Goal: Obtain resource: Download file/media

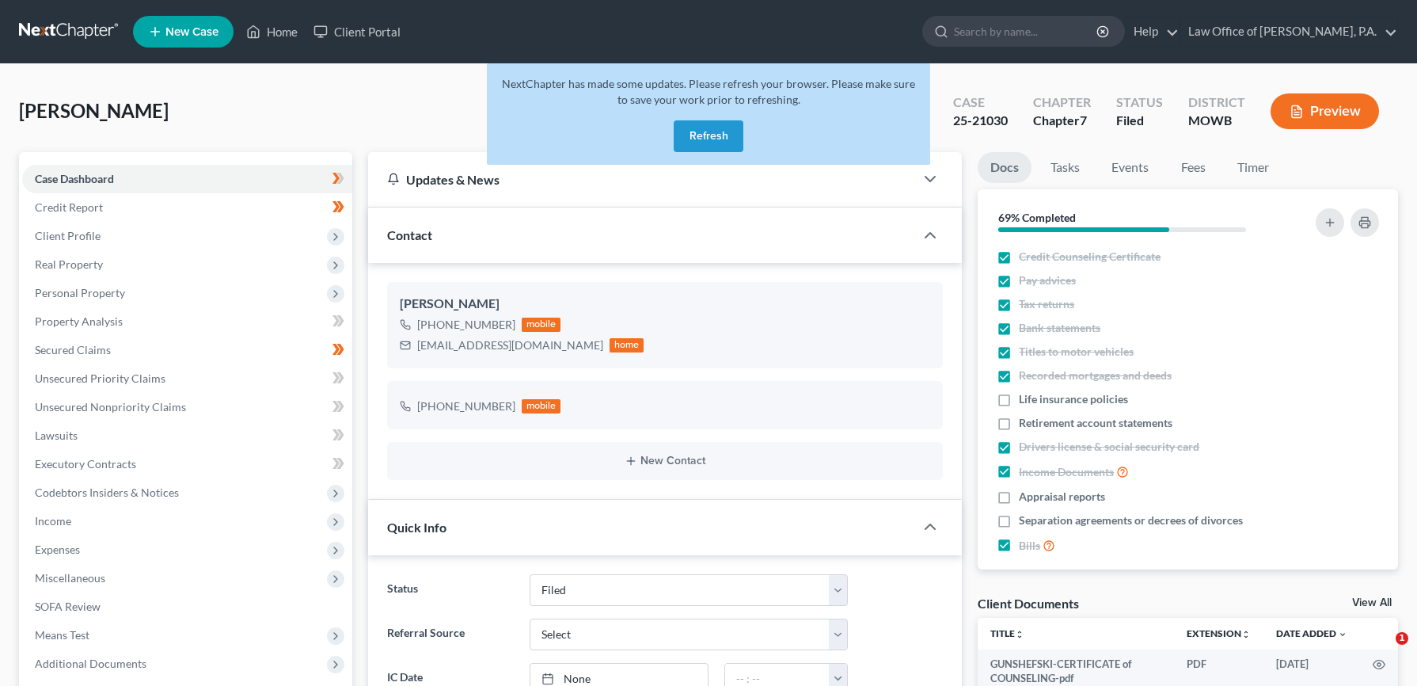
select select "6"
click at [1169, 33] on link "Help" at bounding box center [1152, 31] width 53 height 28
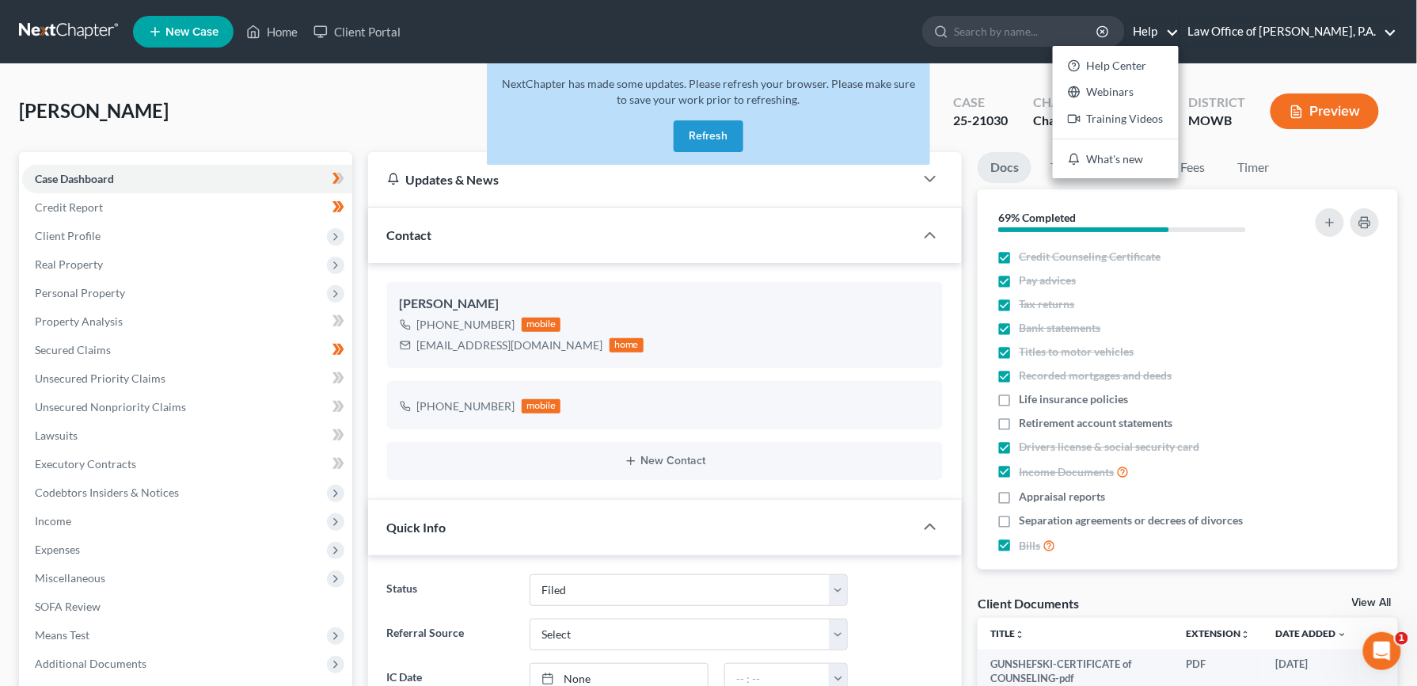
click at [1219, 32] on link "Law Office of [PERSON_NAME], P.A." at bounding box center [1288, 31] width 217 height 28
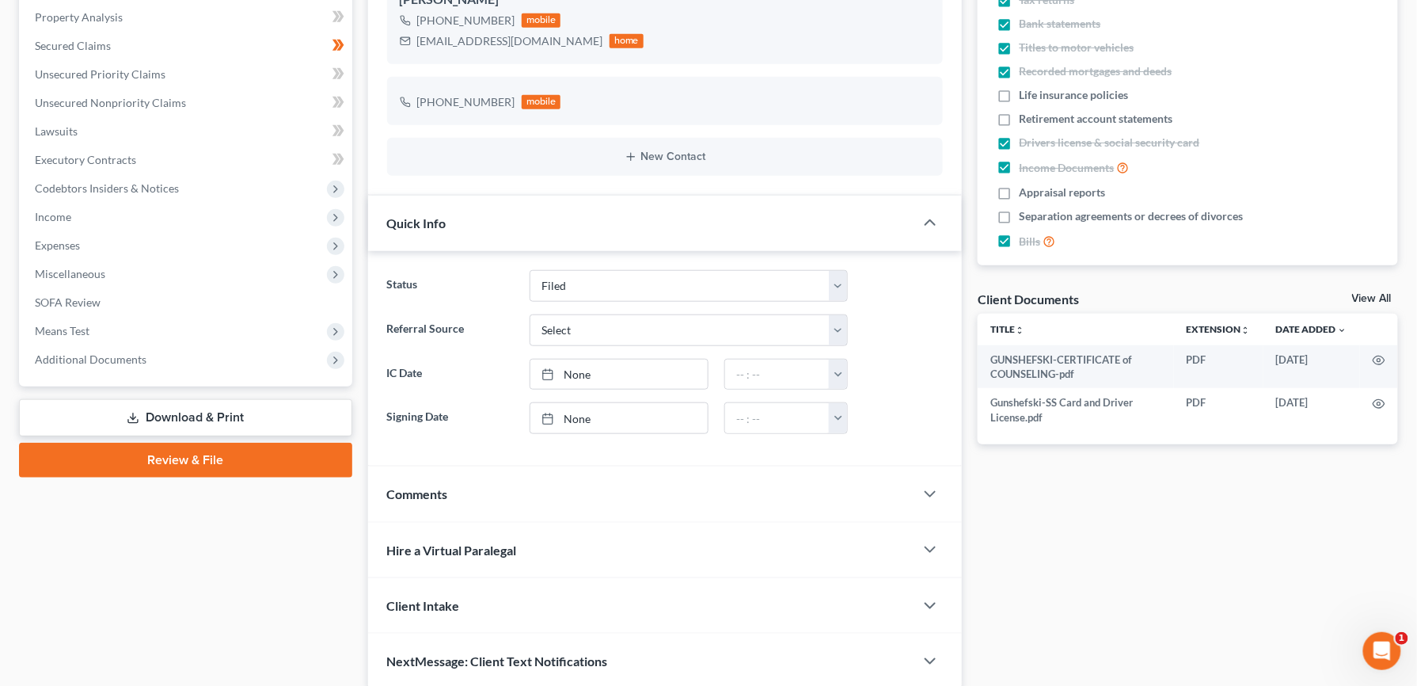
scroll to position [311, 0]
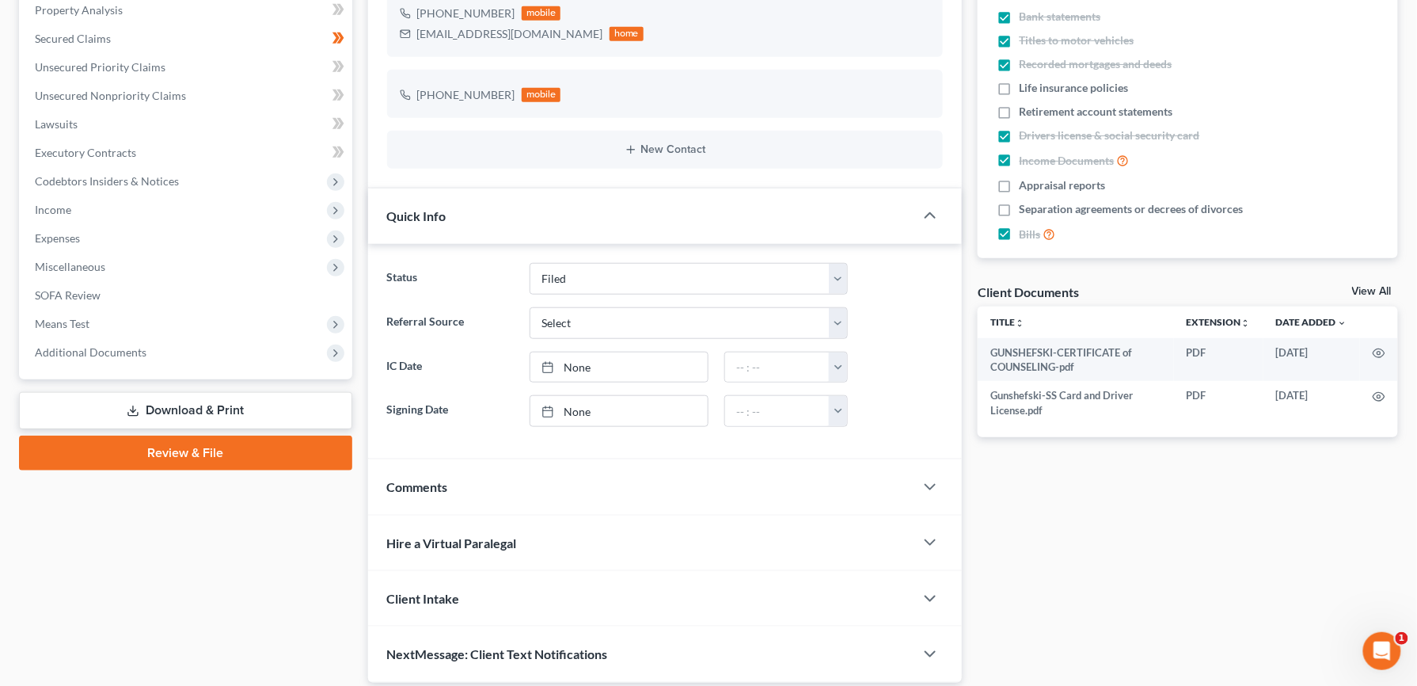
click at [226, 416] on link "Download & Print" at bounding box center [185, 410] width 333 height 37
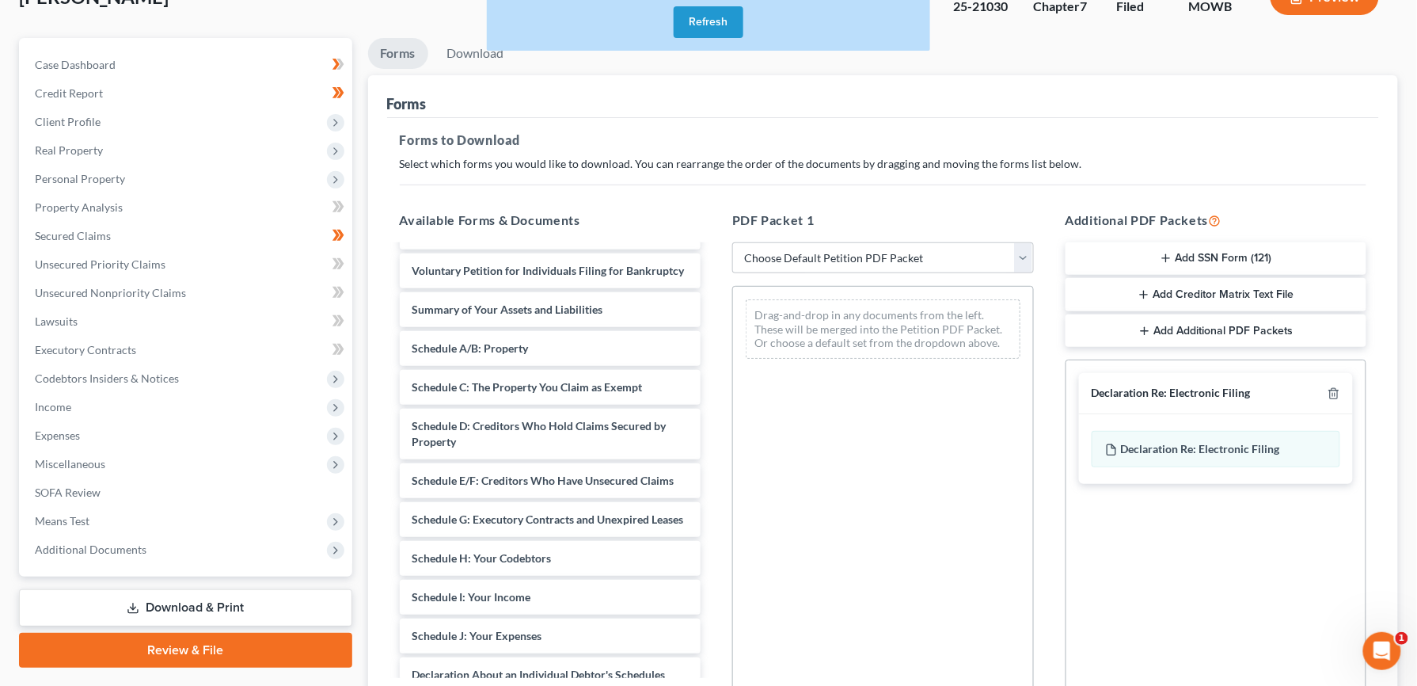
scroll to position [79, 0]
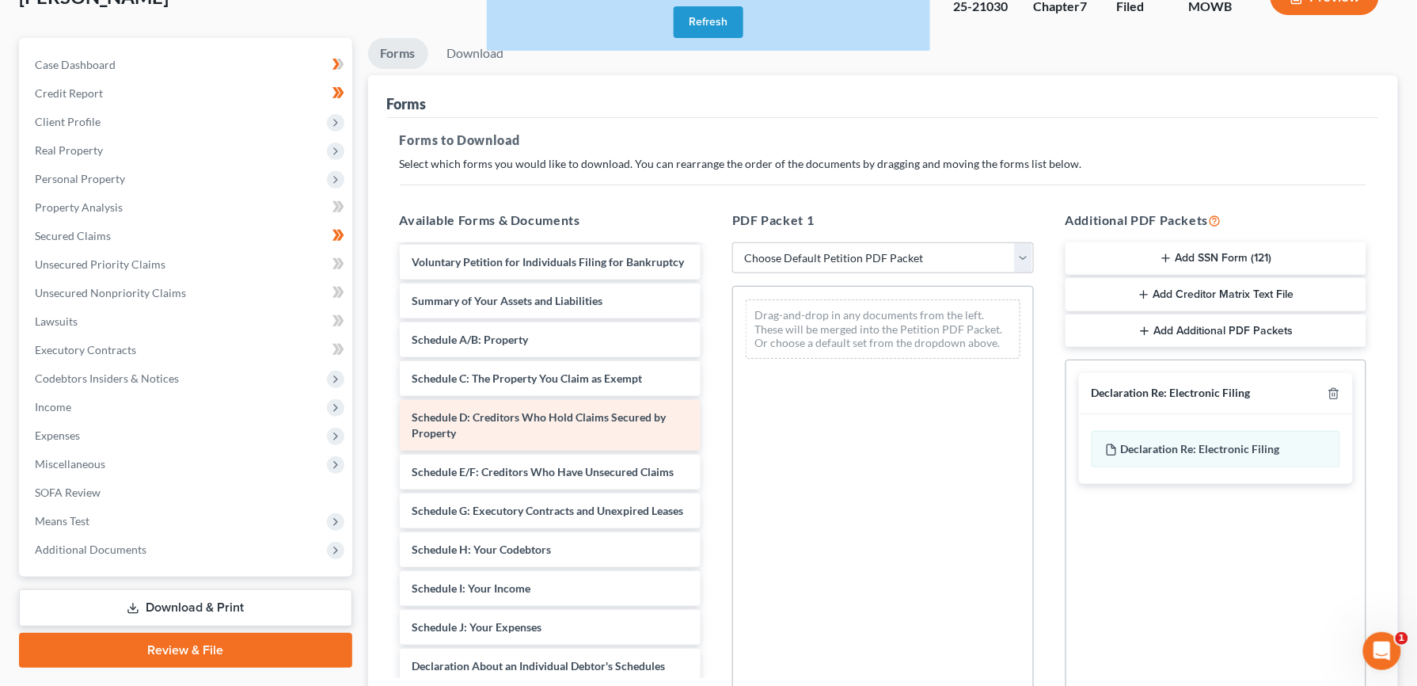
click at [577, 450] on div "Schedule D: Creditors Who Hold Claims Secured by Property" at bounding box center [551, 425] width 302 height 51
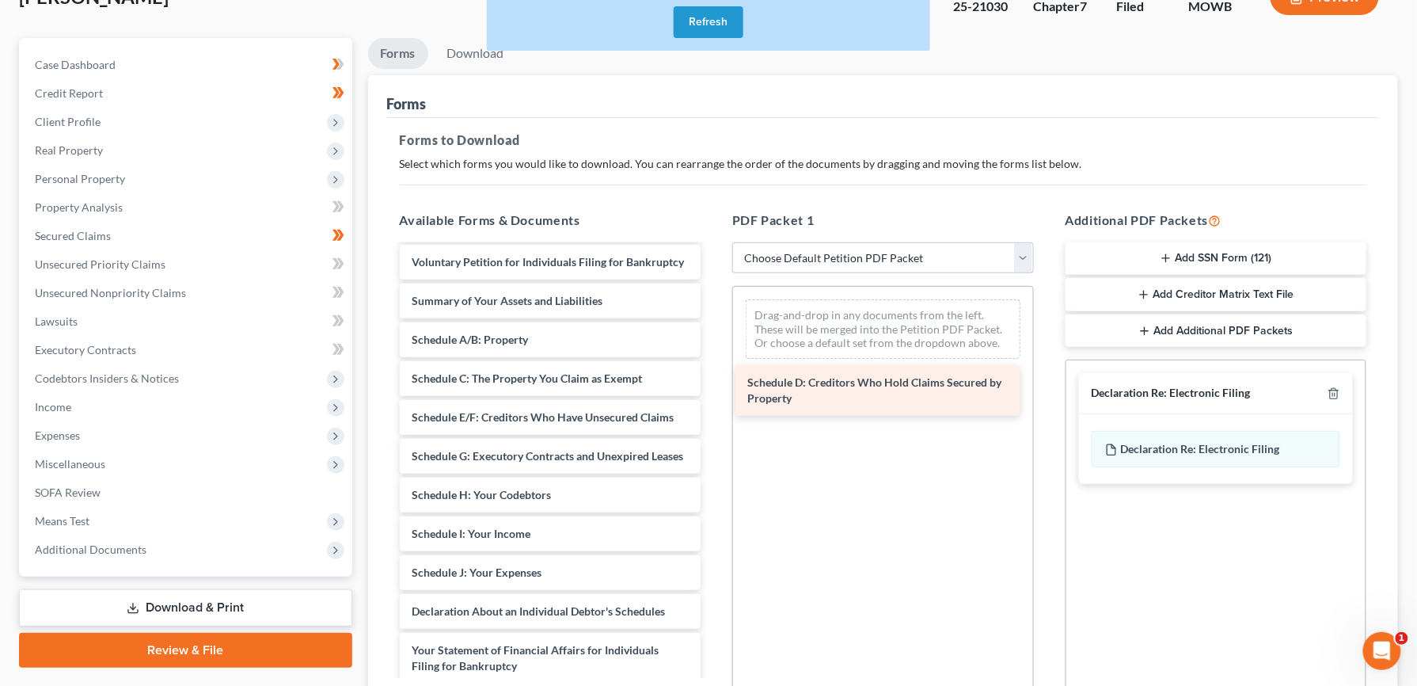
drag, startPoint x: 577, startPoint y: 454, endPoint x: 913, endPoint y: 388, distance: 342.0
click at [714, 388] on div "Schedule D: Creditors Who Hold Claims Secured by Property GUNSHEFSKI-CERTIFICAT…" at bounding box center [550, 584] width 327 height 835
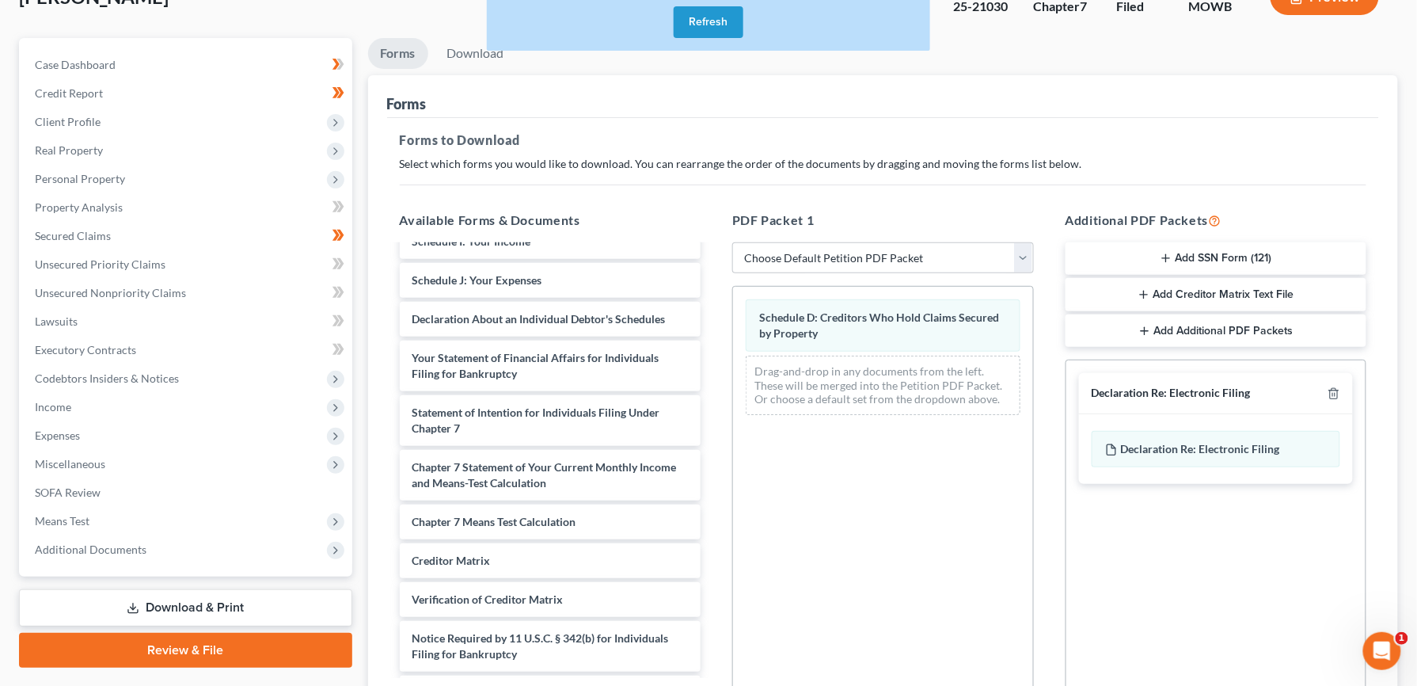
scroll to position [393, 0]
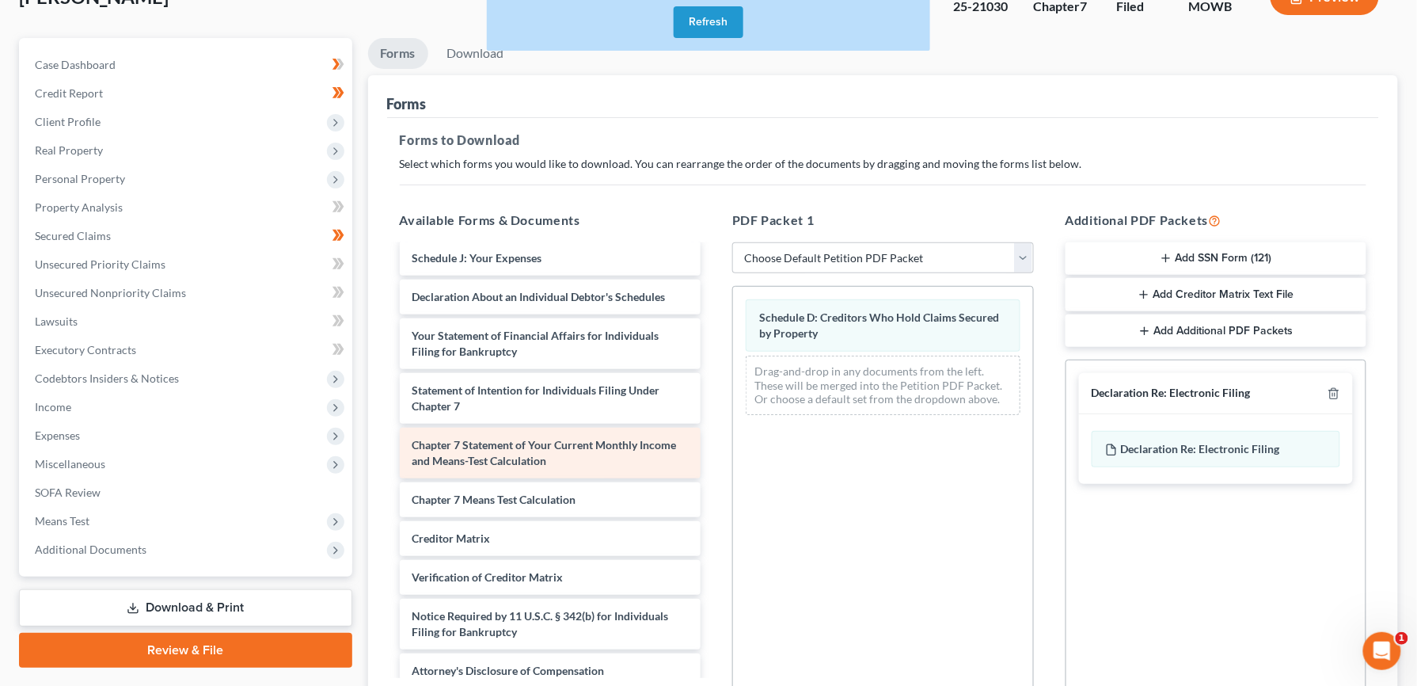
click at [598, 467] on span "Chapter 7 Statement of Your Current Monthly Income and Means-Test Calculation" at bounding box center [544, 452] width 264 height 29
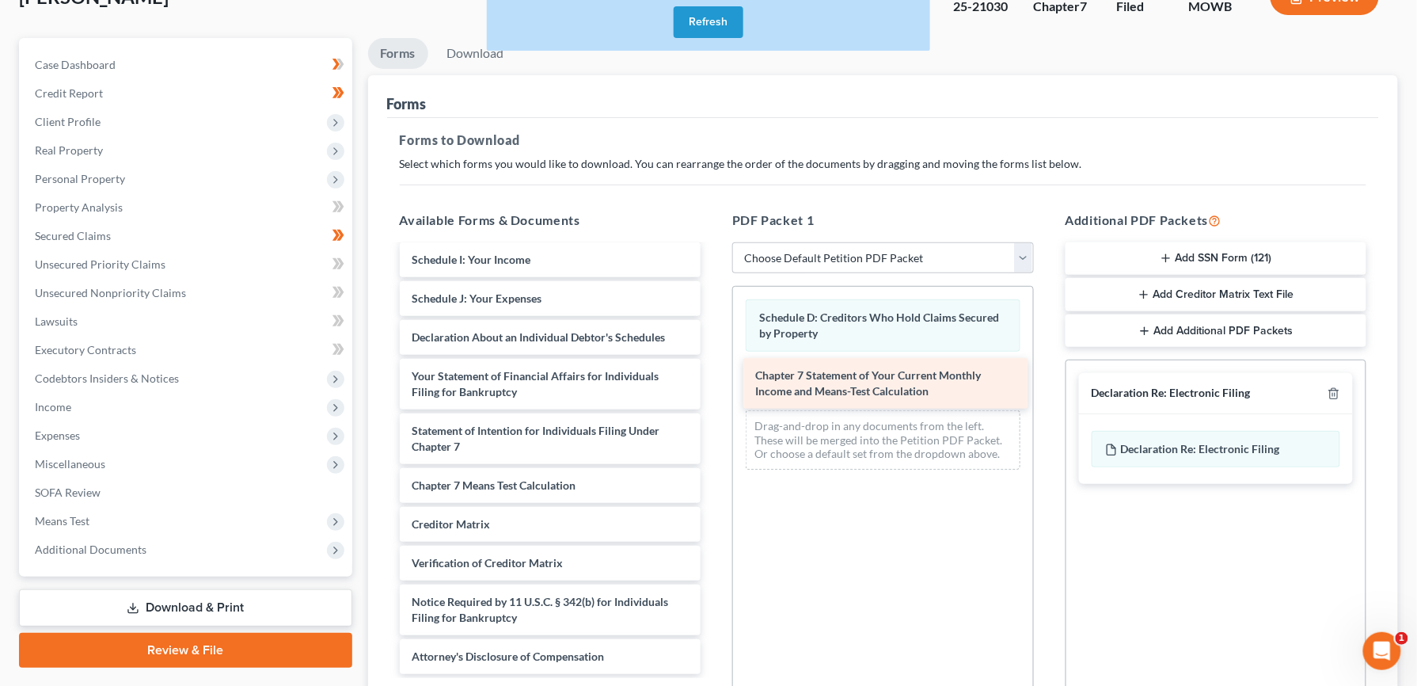
drag, startPoint x: 598, startPoint y: 507, endPoint x: 942, endPoint y: 378, distance: 367.0
click at [714, 378] on div "Chapter 7 Statement of Your Current Monthly Income and Means-Test Calculation G…" at bounding box center [550, 283] width 327 height 781
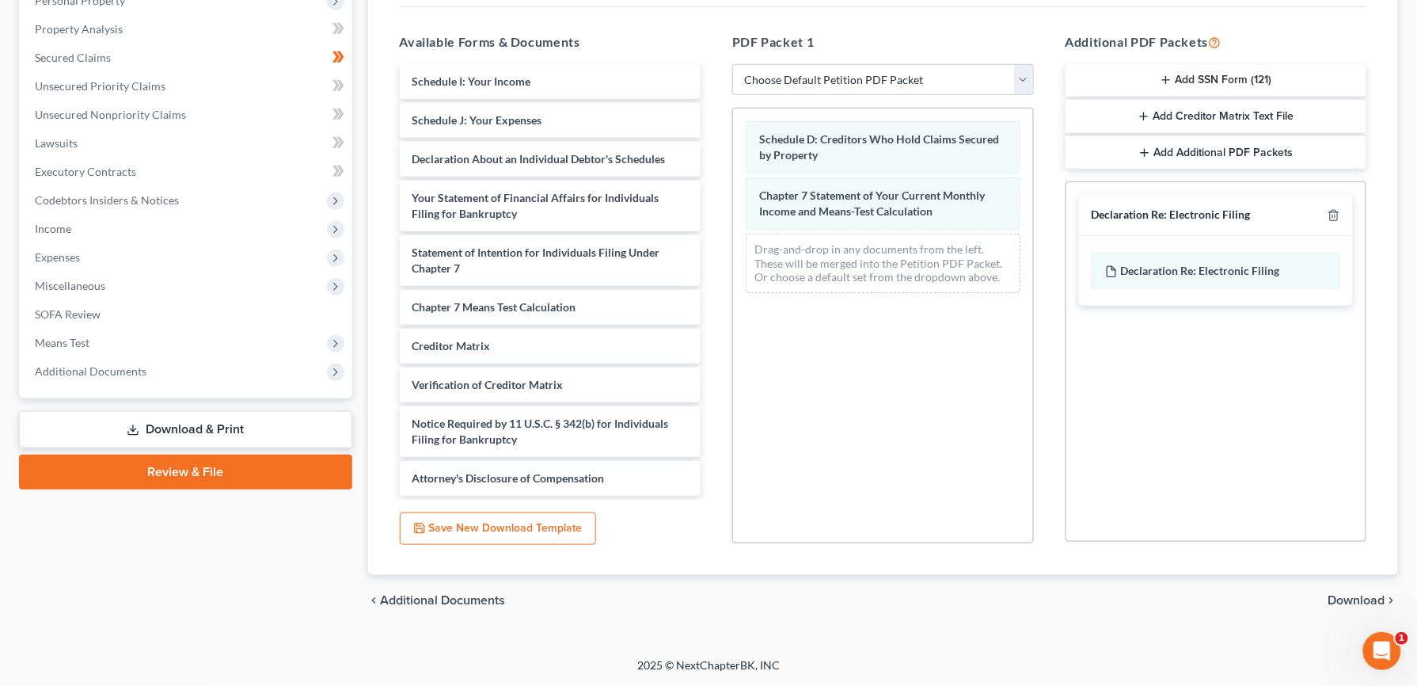
scroll to position [235, 0]
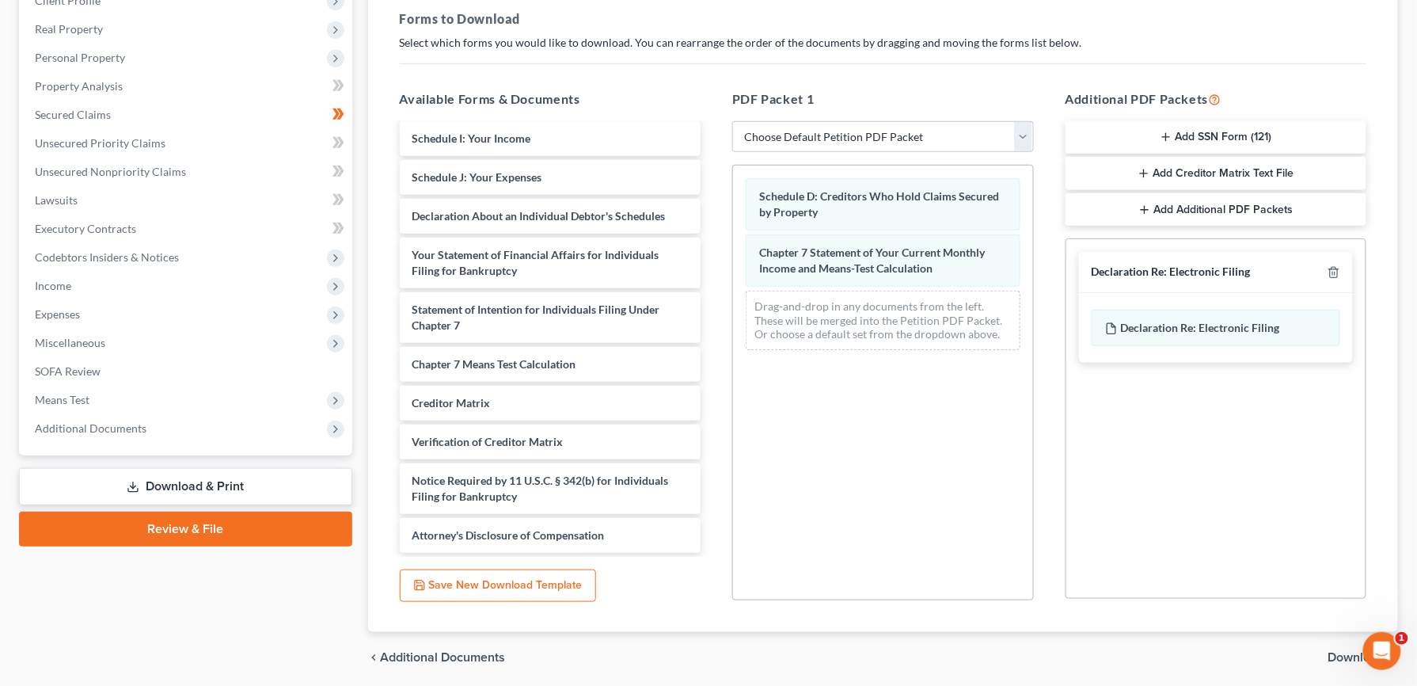
click at [1347, 657] on span "Download" at bounding box center [1356, 657] width 57 height 13
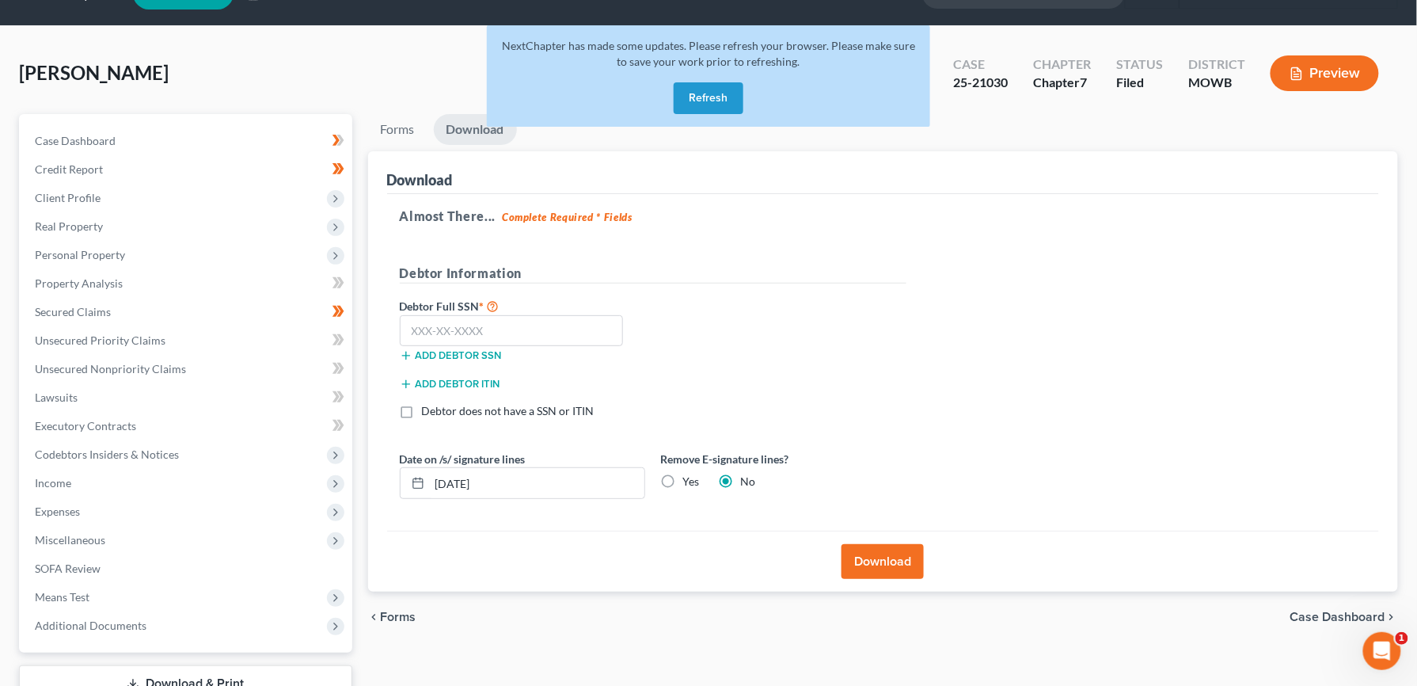
scroll to position [36, 0]
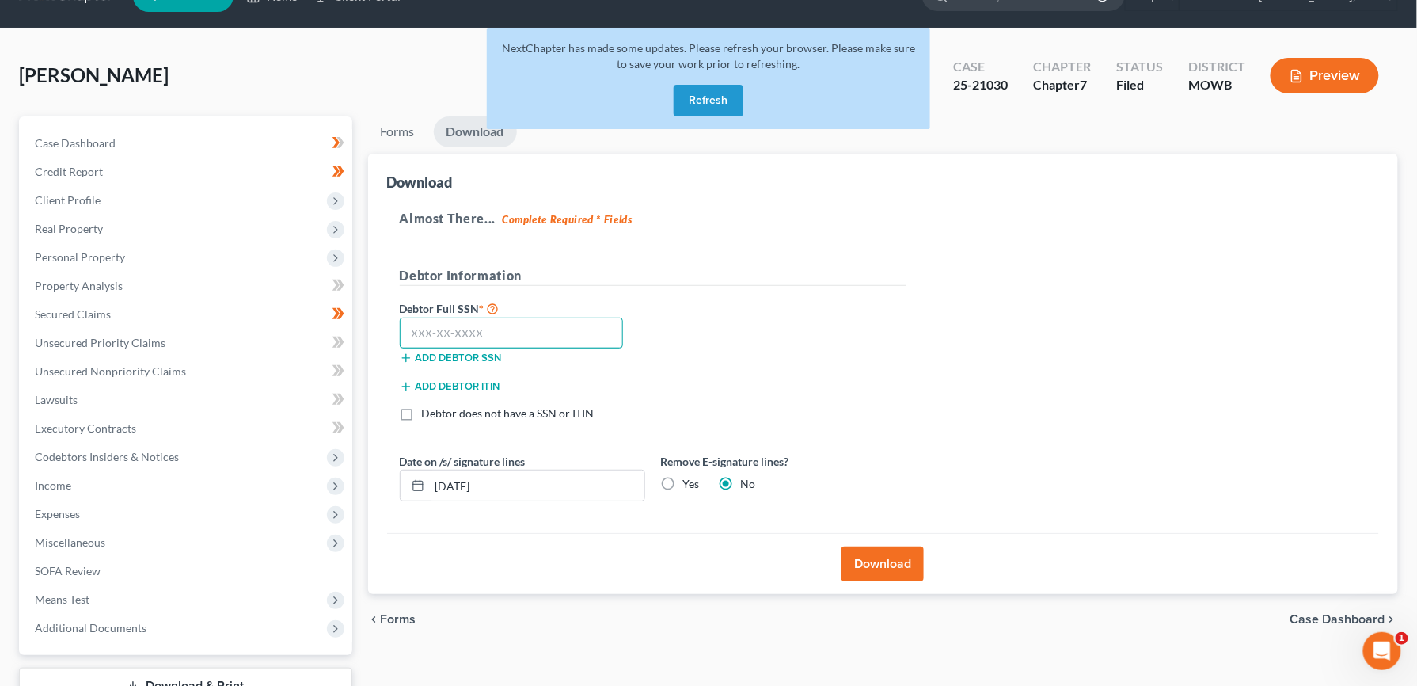
click at [551, 327] on input "text" at bounding box center [512, 333] width 224 height 32
type input "592-82-1211"
click at [893, 564] on button "Download" at bounding box center [883, 563] width 82 height 35
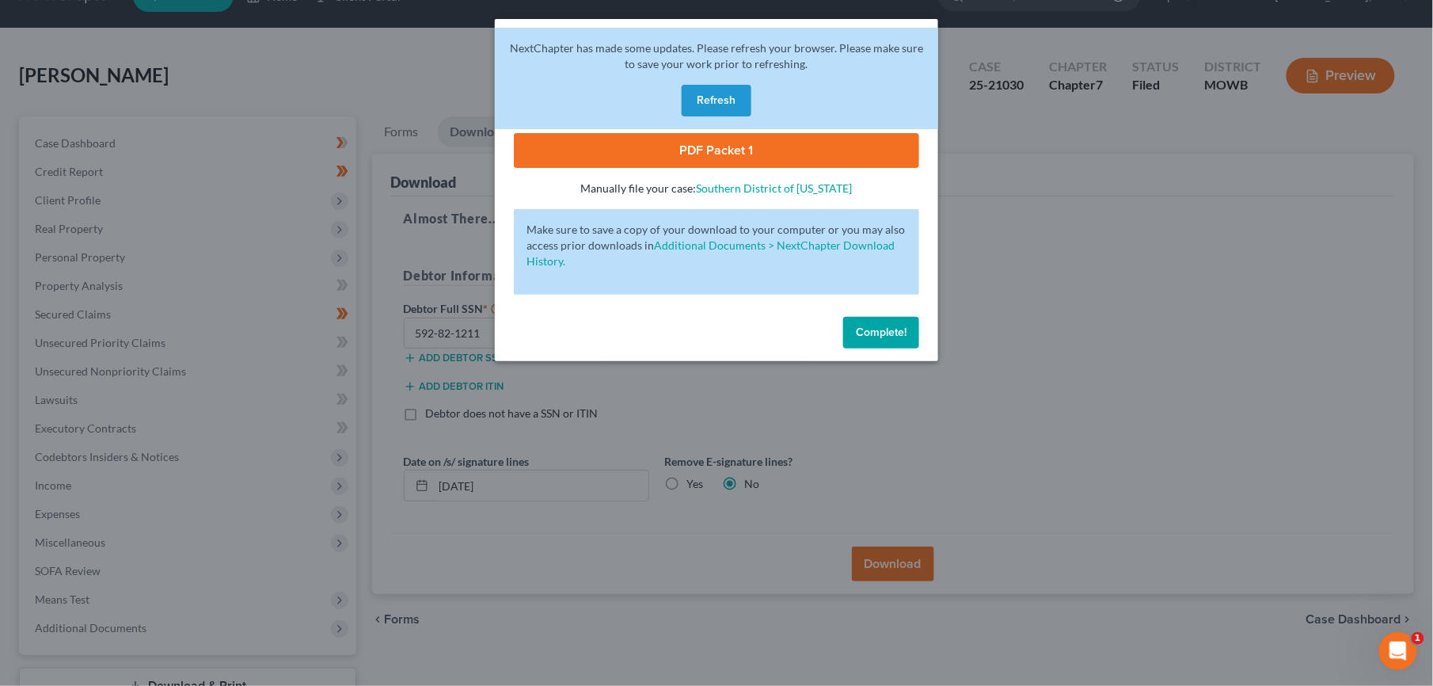
click at [739, 146] on link "PDF Packet 1" at bounding box center [716, 150] width 405 height 35
click at [875, 326] on span "Complete!" at bounding box center [881, 331] width 51 height 13
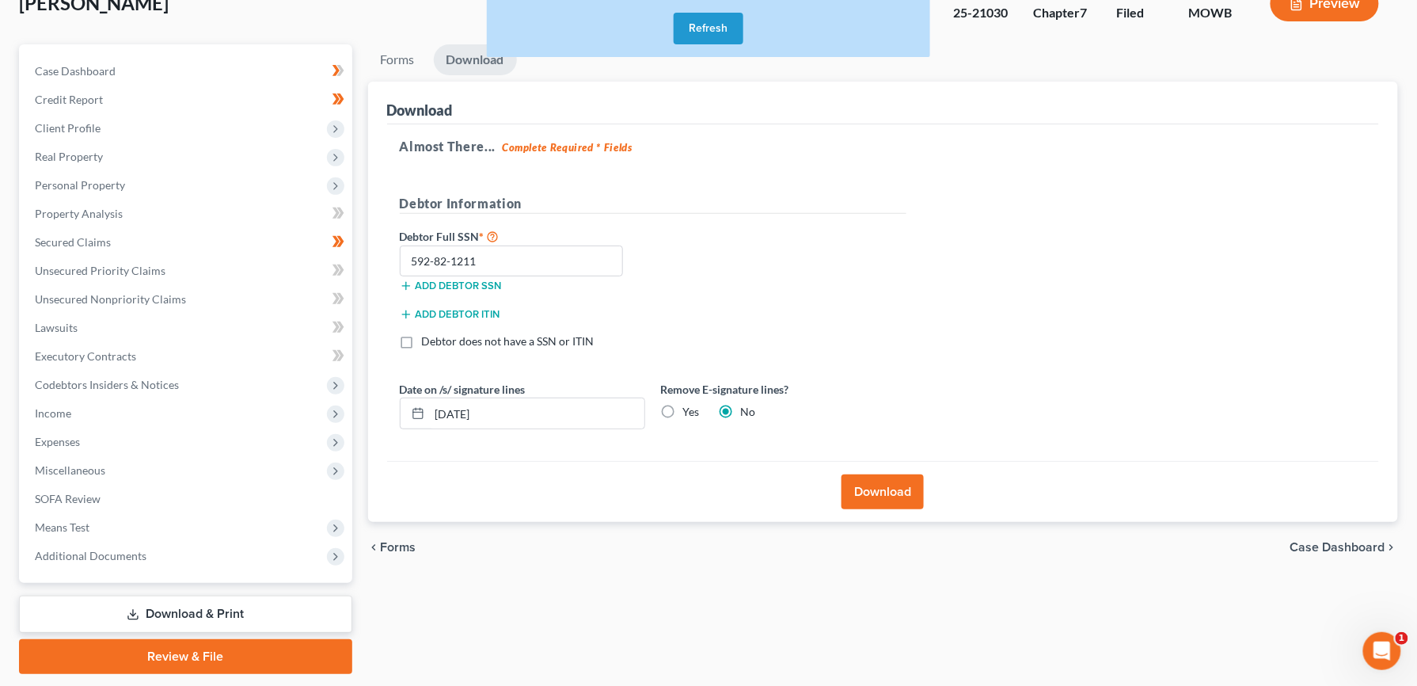
scroll to position [155, 0]
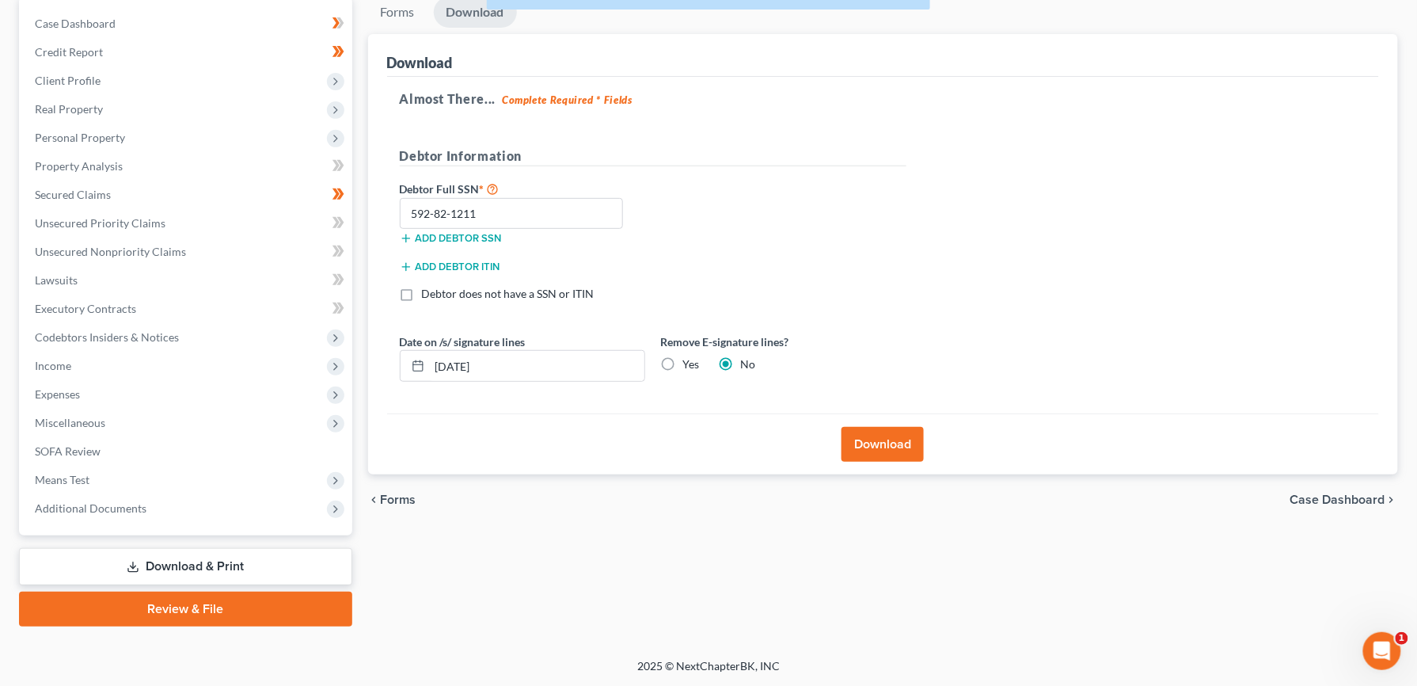
click at [200, 565] on link "Download & Print" at bounding box center [185, 566] width 333 height 37
click at [192, 564] on link "Download & Print" at bounding box center [185, 566] width 333 height 37
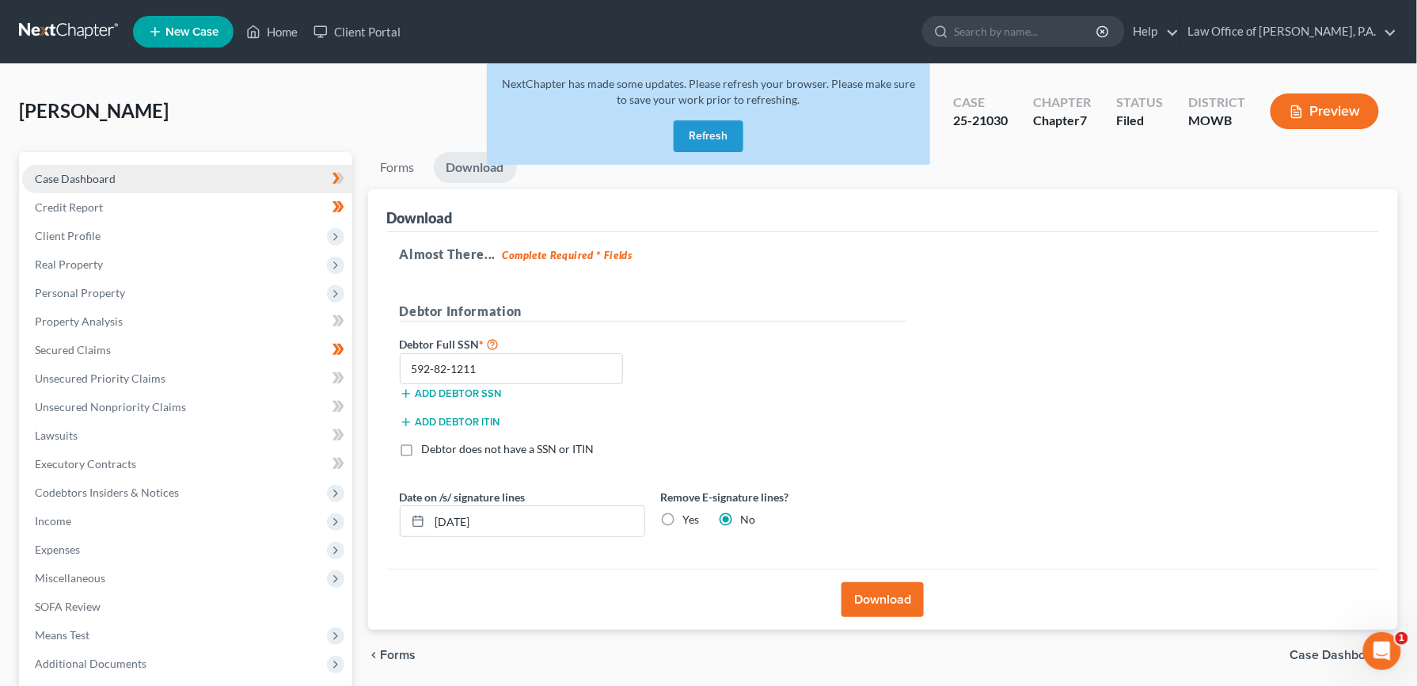
click at [102, 172] on span "Case Dashboard" at bounding box center [75, 178] width 81 height 13
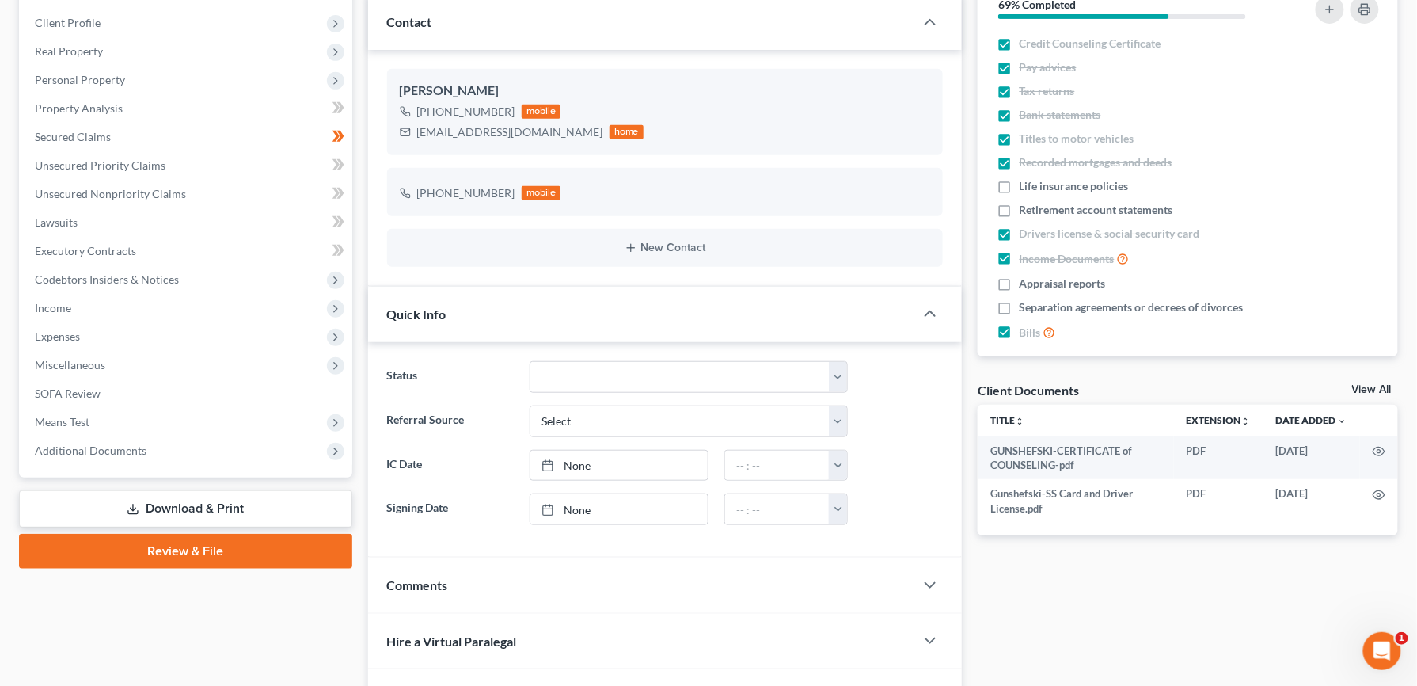
scroll to position [241, 0]
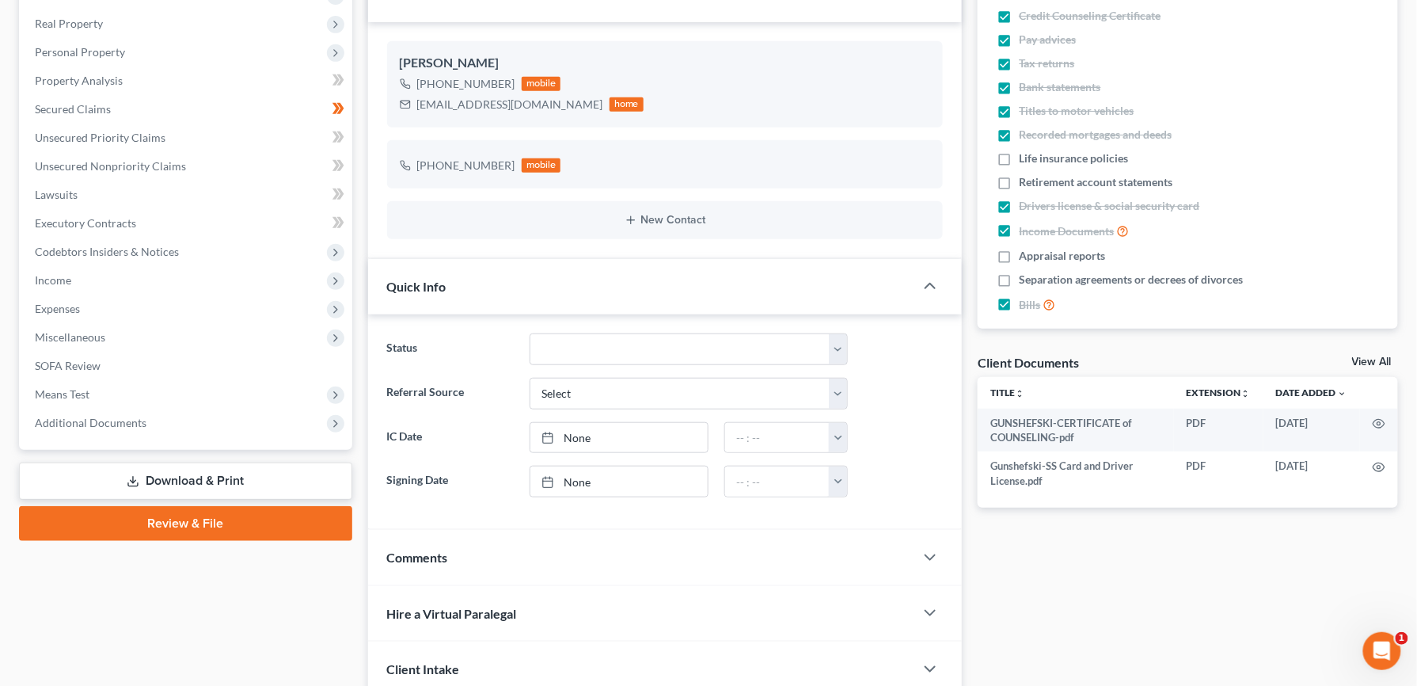
click at [220, 485] on link "Download & Print" at bounding box center [185, 480] width 333 height 37
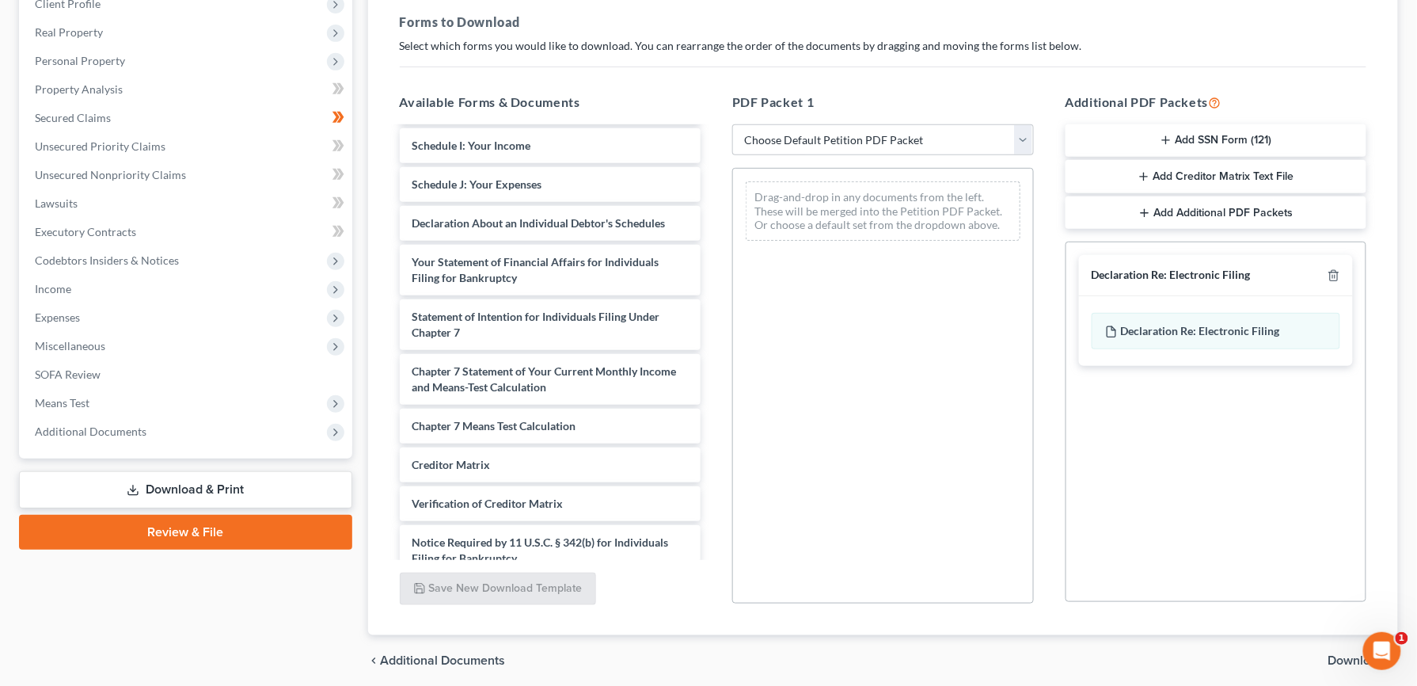
scroll to position [409, 0]
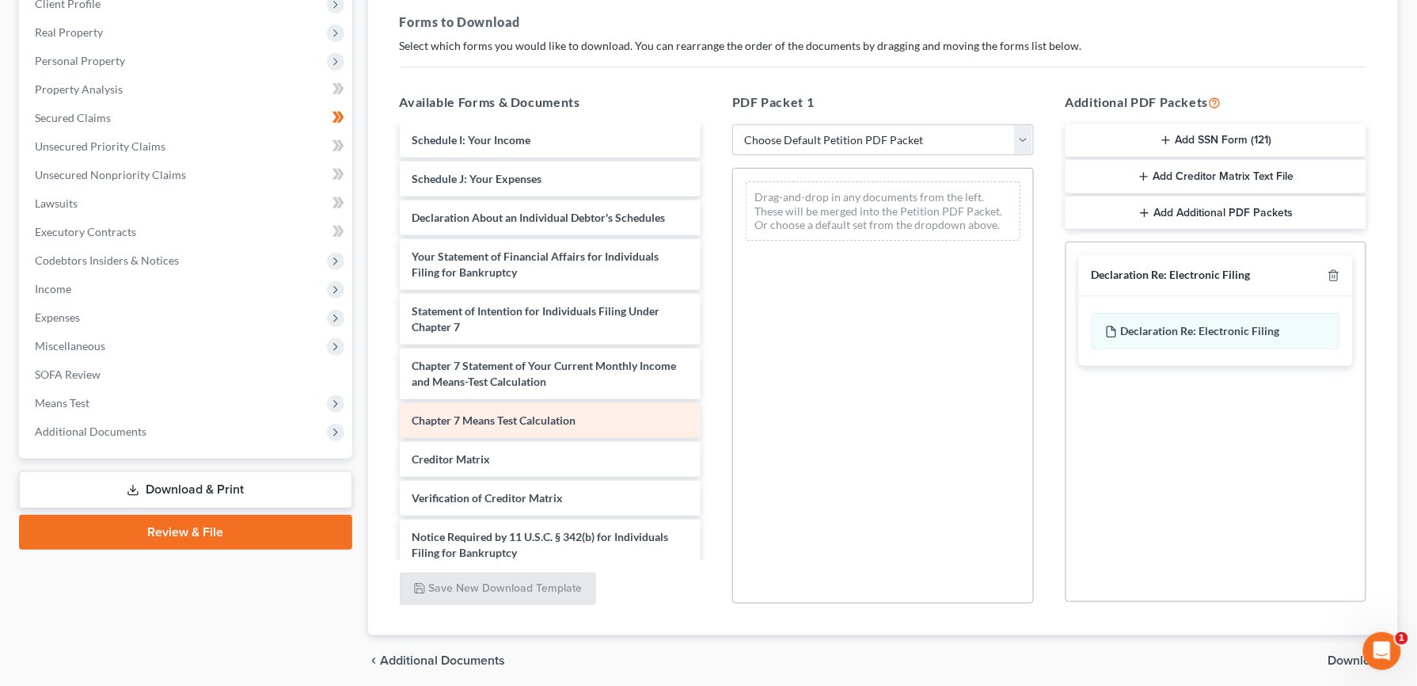
click at [559, 427] on span "Chapter 7 Means Test Calculation" at bounding box center [494, 419] width 164 height 13
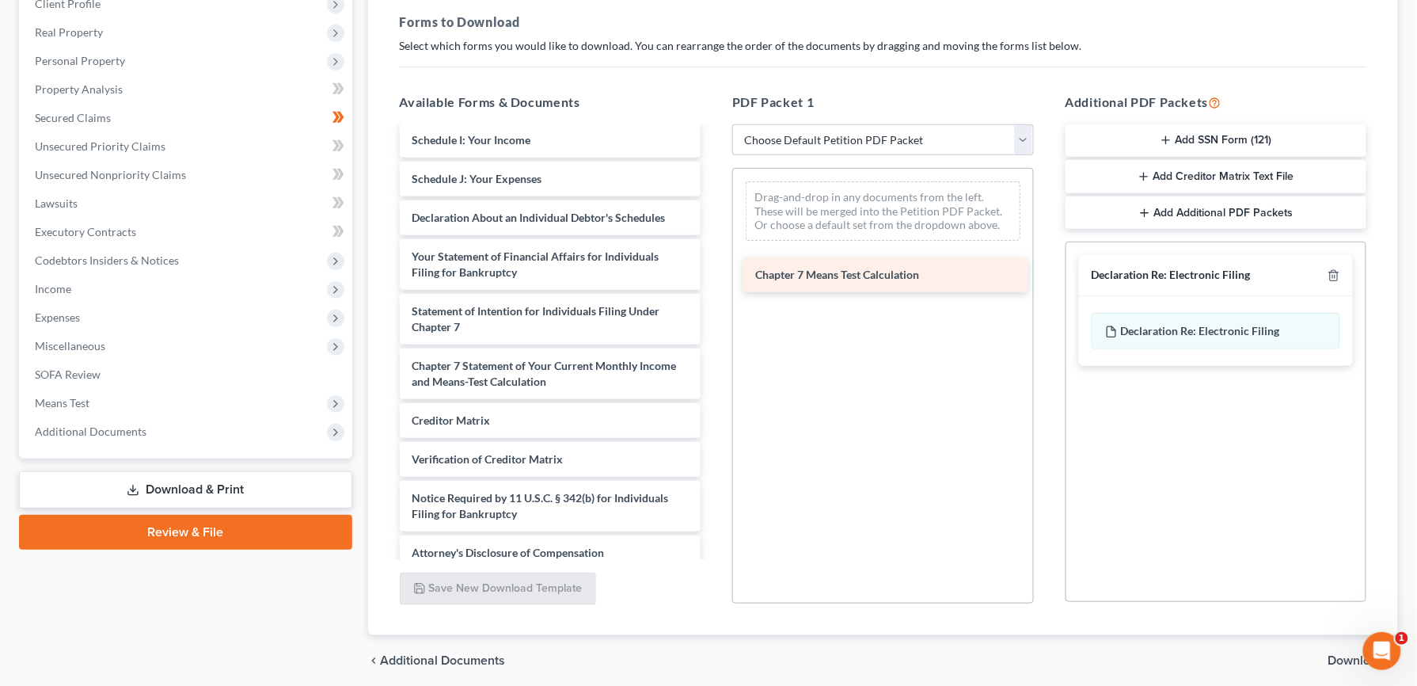
drag, startPoint x: 559, startPoint y: 480, endPoint x: 902, endPoint y: 272, distance: 401.3
click at [714, 272] on div "Chapter 7 Means Test Calculation GUNSHEFSKI-CERTIFICATE of COUNSELING-pdf Gunsh…" at bounding box center [550, 144] width 327 height 851
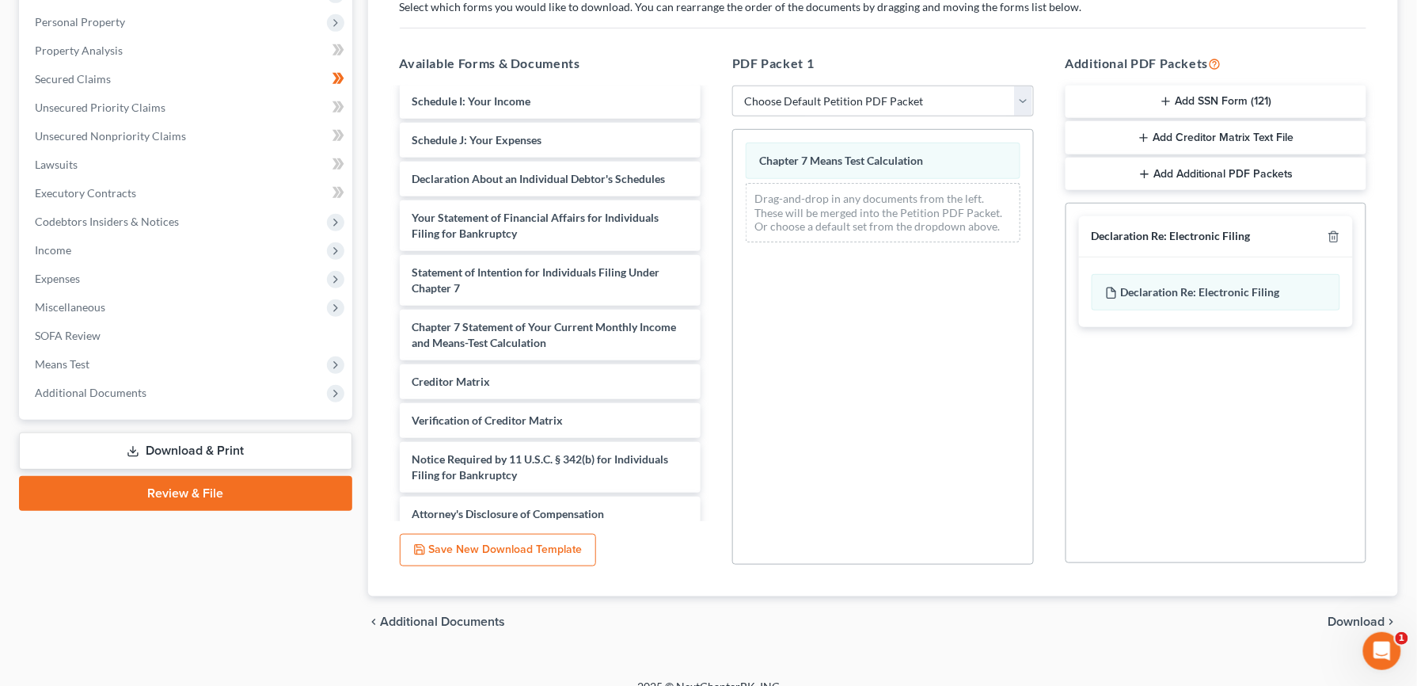
scroll to position [292, 0]
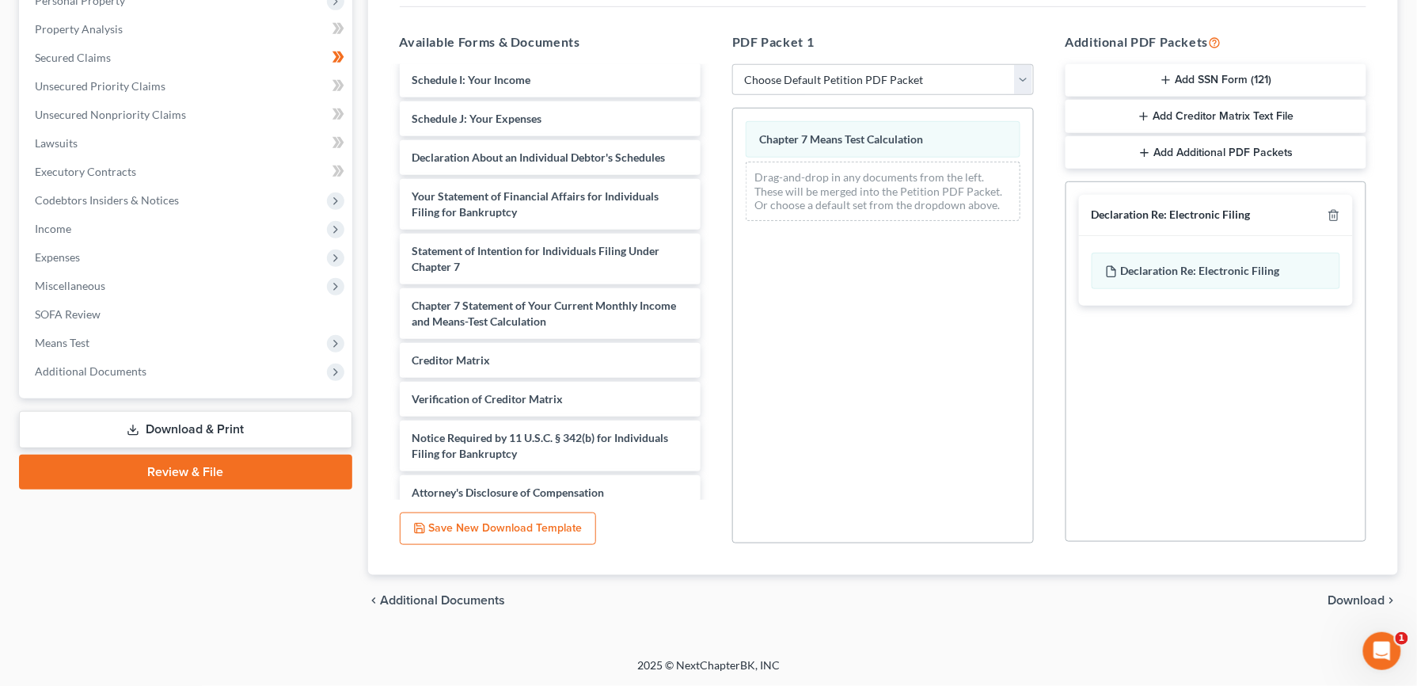
click at [1350, 600] on span "Download" at bounding box center [1356, 600] width 57 height 13
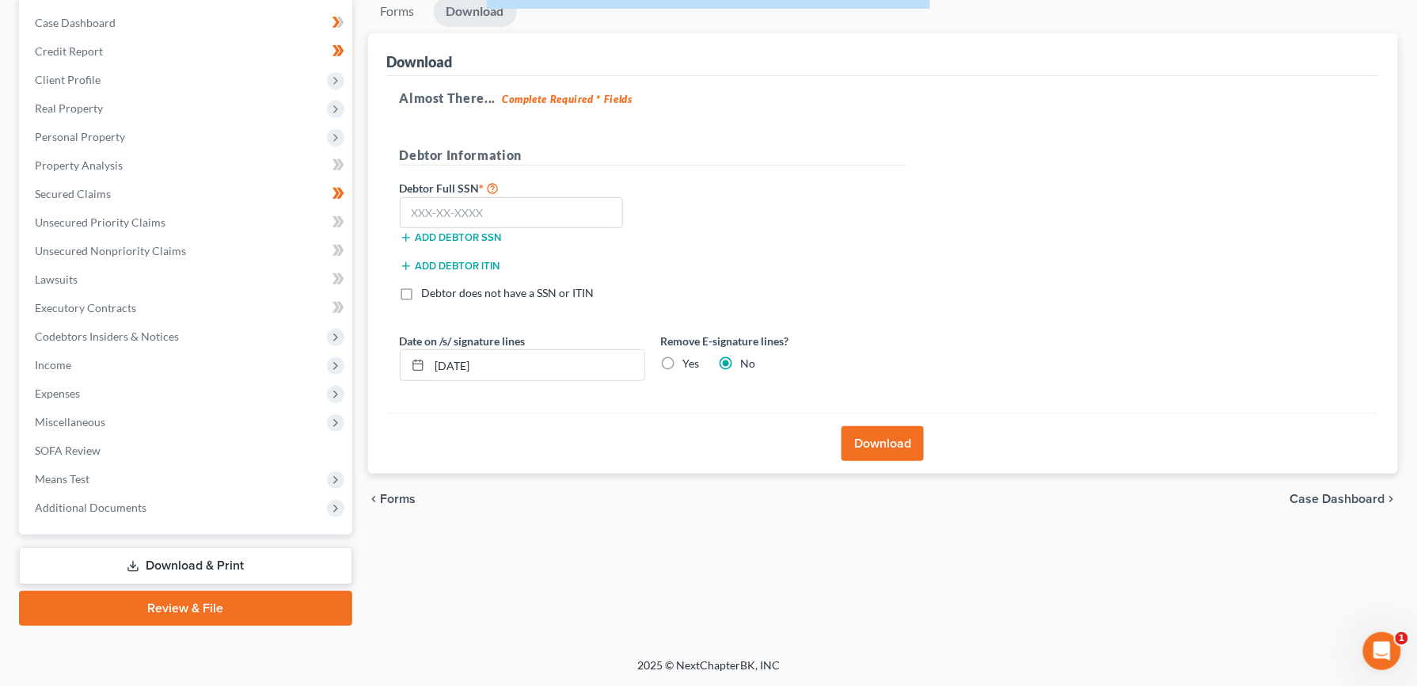
scroll to position [155, 0]
click at [534, 207] on input "text" at bounding box center [512, 214] width 224 height 32
type input "592-82-1211"
click at [894, 440] on button "Download" at bounding box center [883, 444] width 82 height 35
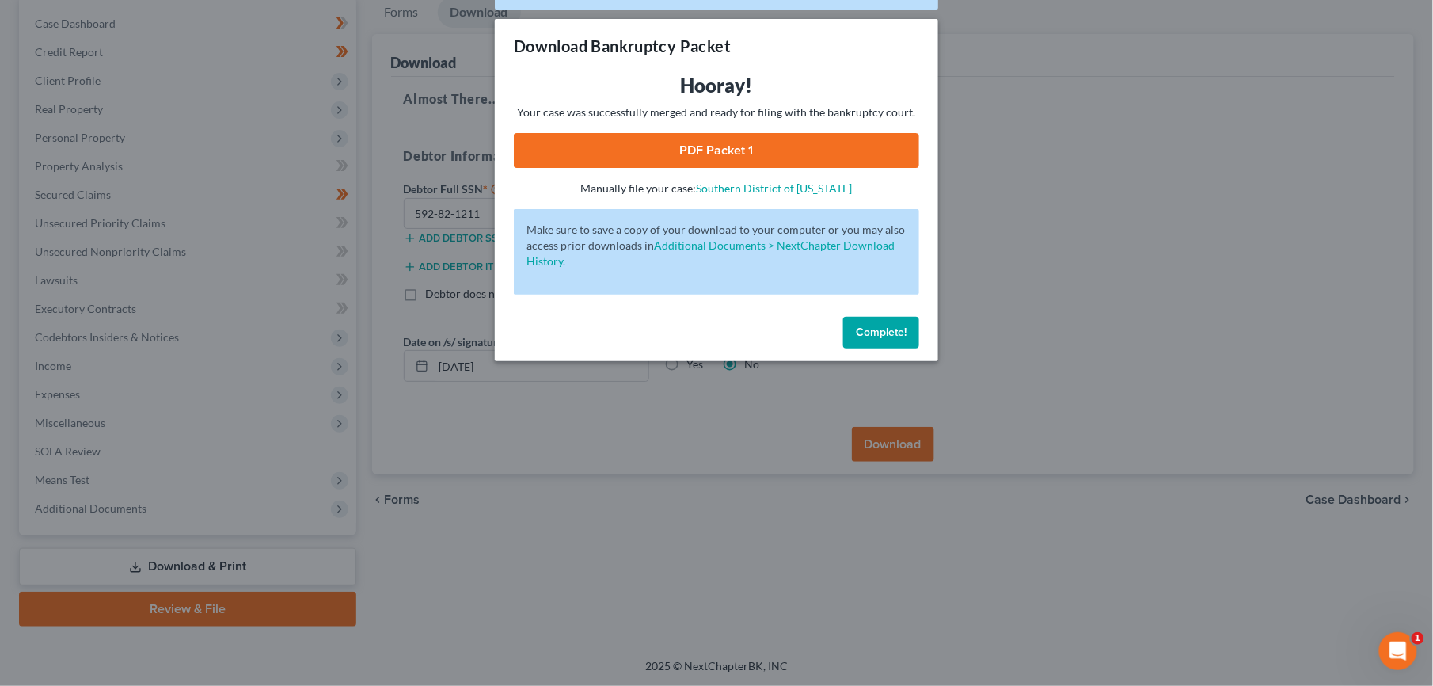
click at [792, 160] on link "PDF Packet 1" at bounding box center [716, 150] width 405 height 35
click at [893, 328] on span "Complete!" at bounding box center [881, 331] width 51 height 13
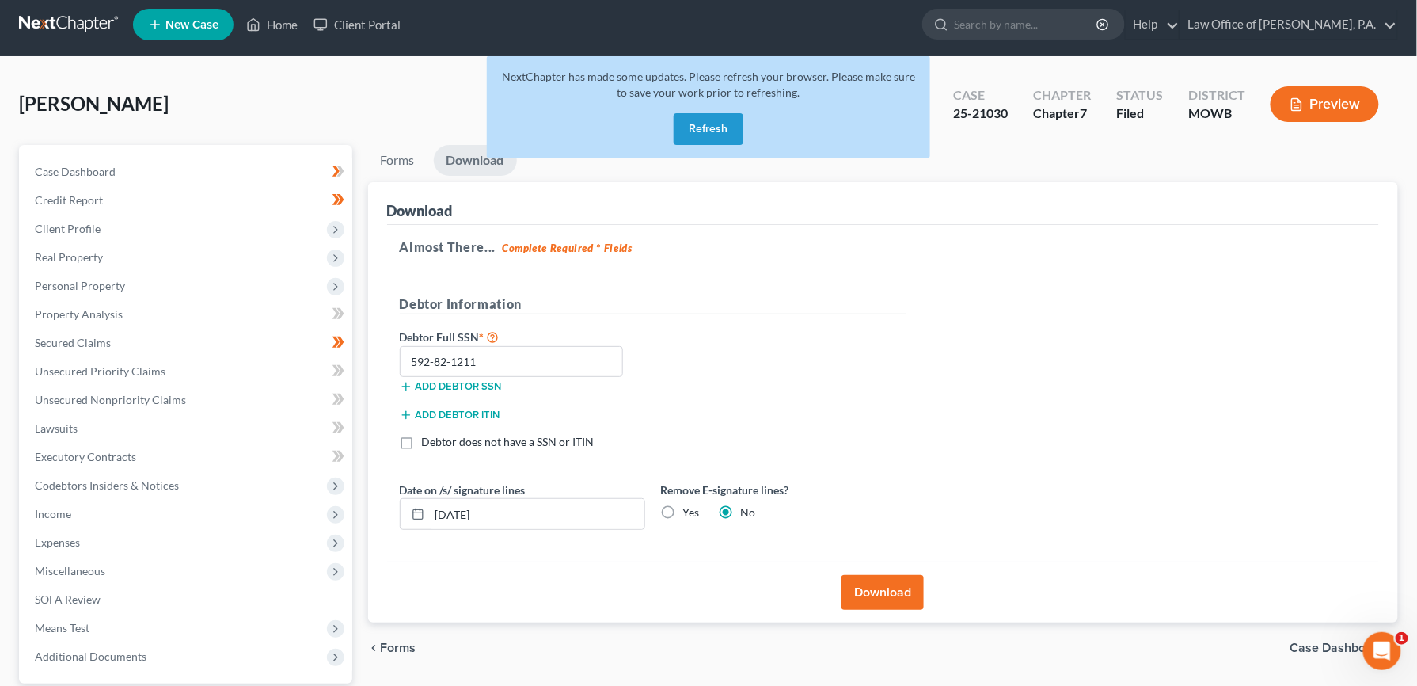
scroll to position [4, 0]
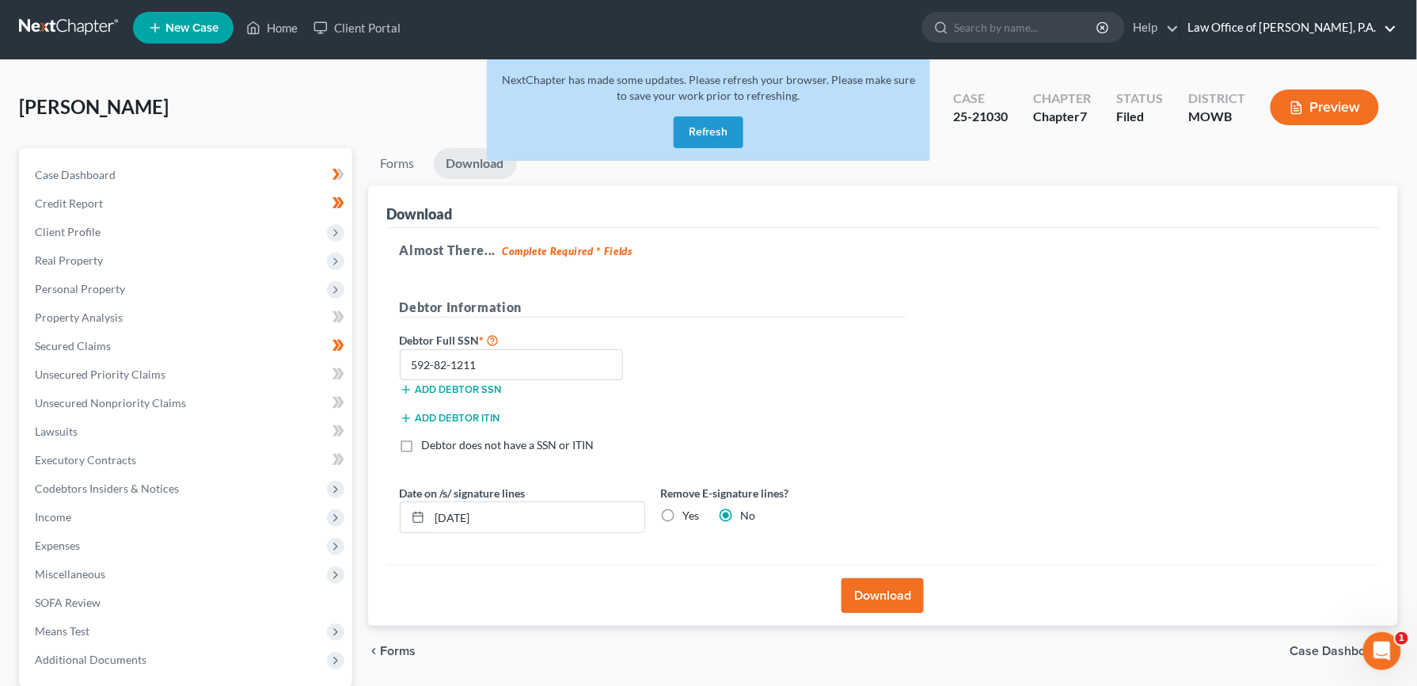
click at [1330, 32] on link "Law Office of [PERSON_NAME], P.A." at bounding box center [1288, 27] width 217 height 28
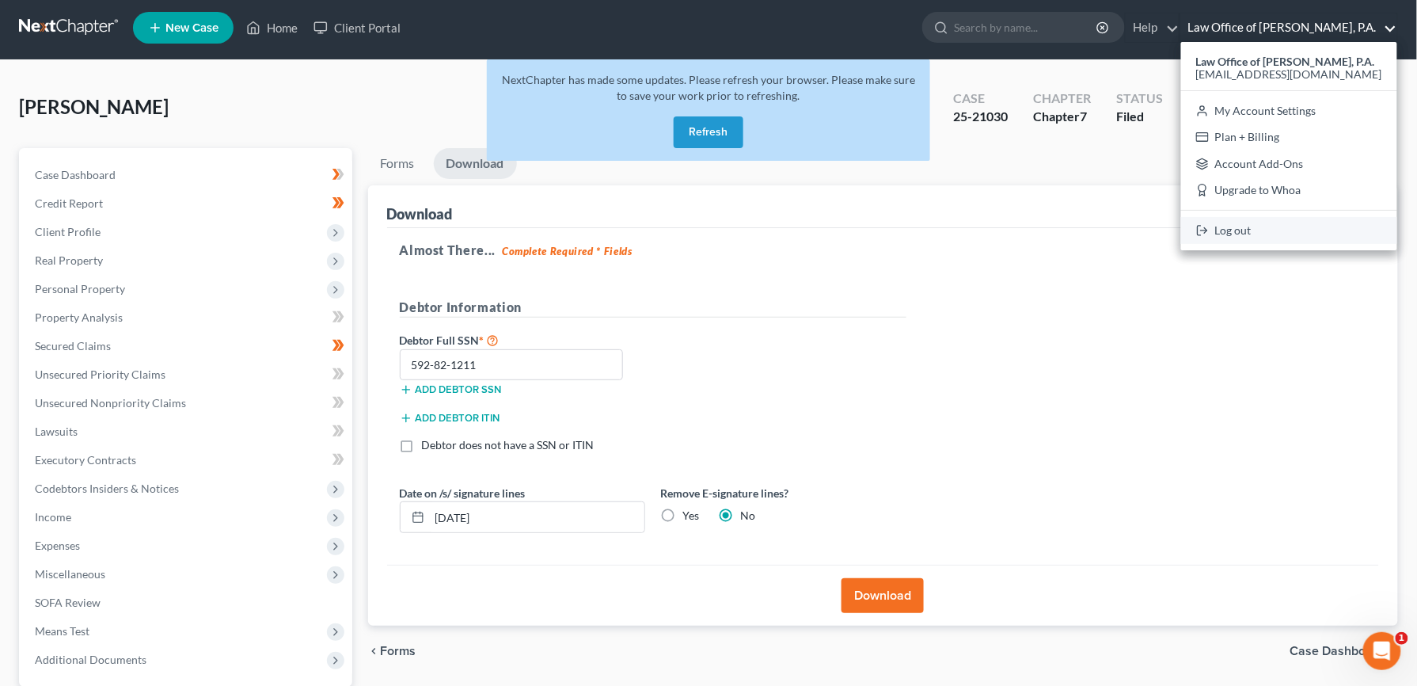
click at [1248, 231] on link "Log out" at bounding box center [1289, 230] width 216 height 27
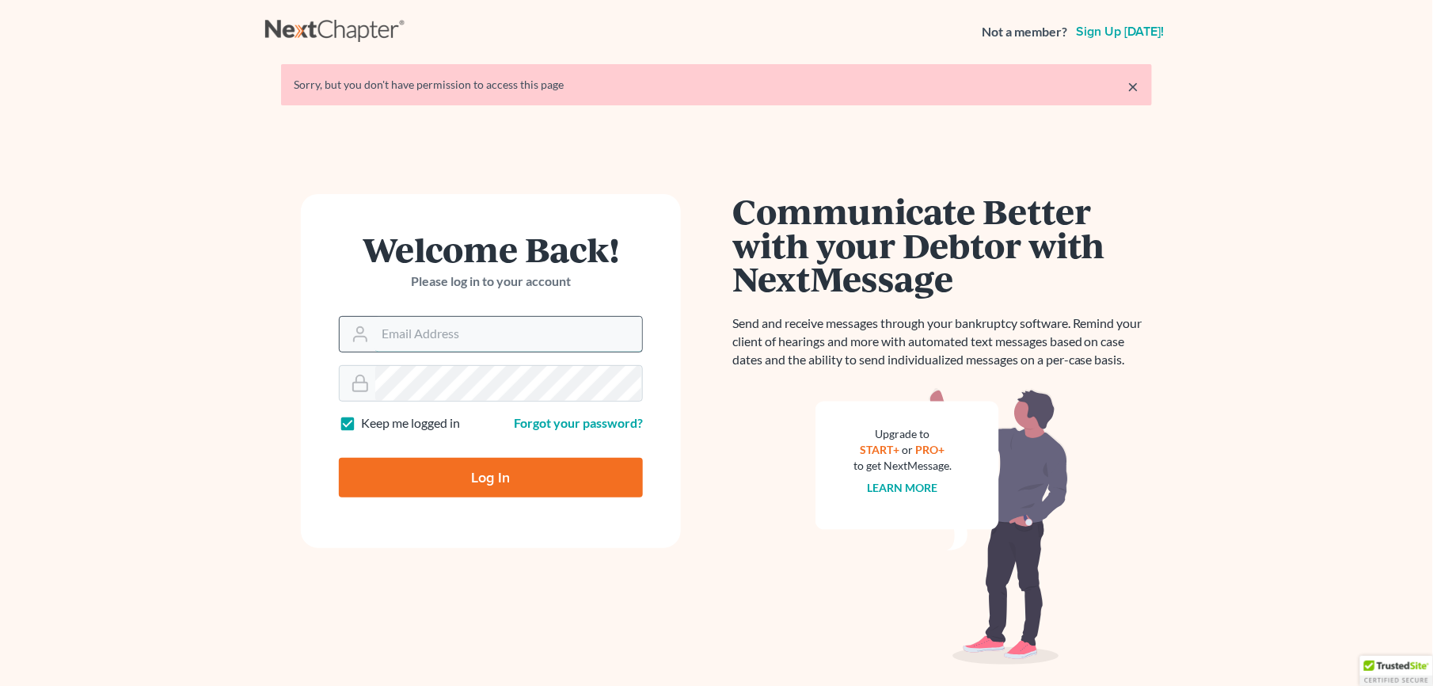
drag, startPoint x: 0, startPoint y: 0, endPoint x: 429, endPoint y: 333, distance: 543.3
click at [429, 333] on input "Email Address" at bounding box center [508, 334] width 267 height 35
type input "[EMAIL_ADDRESS][DOMAIN_NAME]"
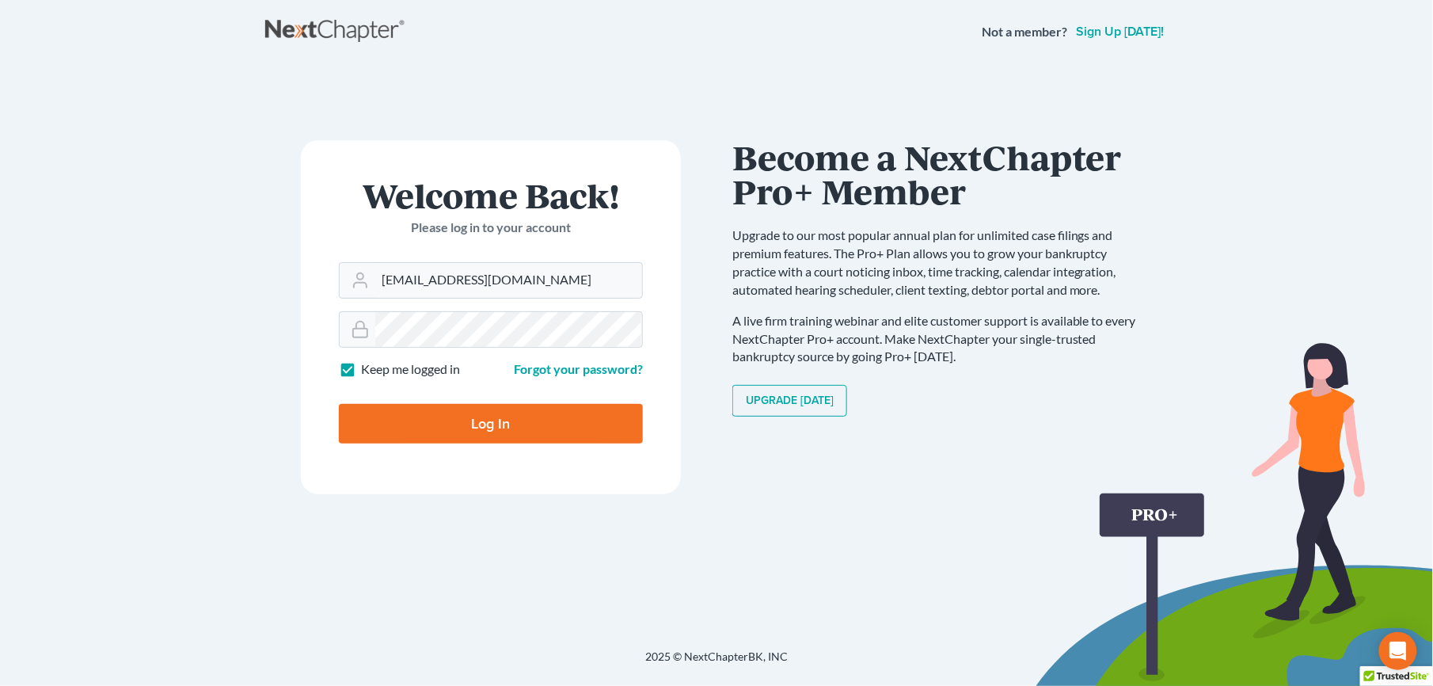
click at [523, 434] on input "Log In" at bounding box center [491, 424] width 304 height 40
type input "Thinking..."
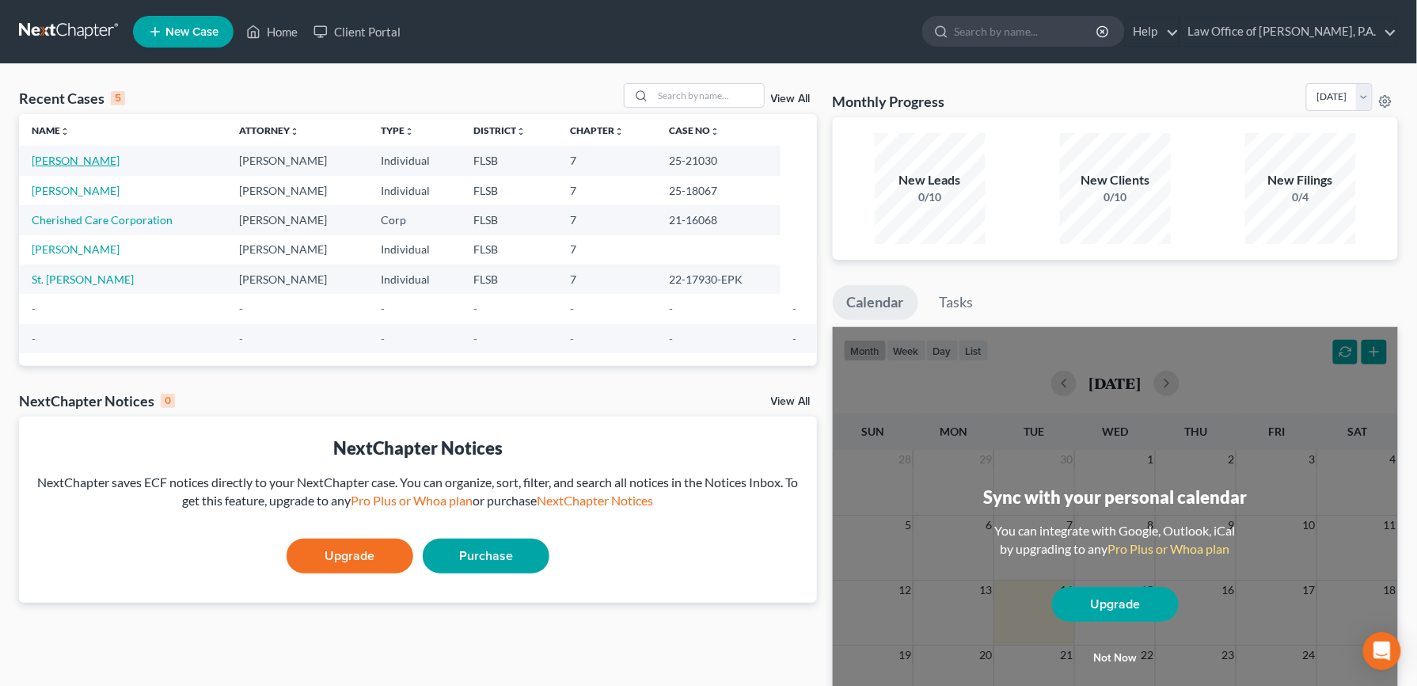
click at [109, 161] on link "[PERSON_NAME]" at bounding box center [76, 160] width 88 height 13
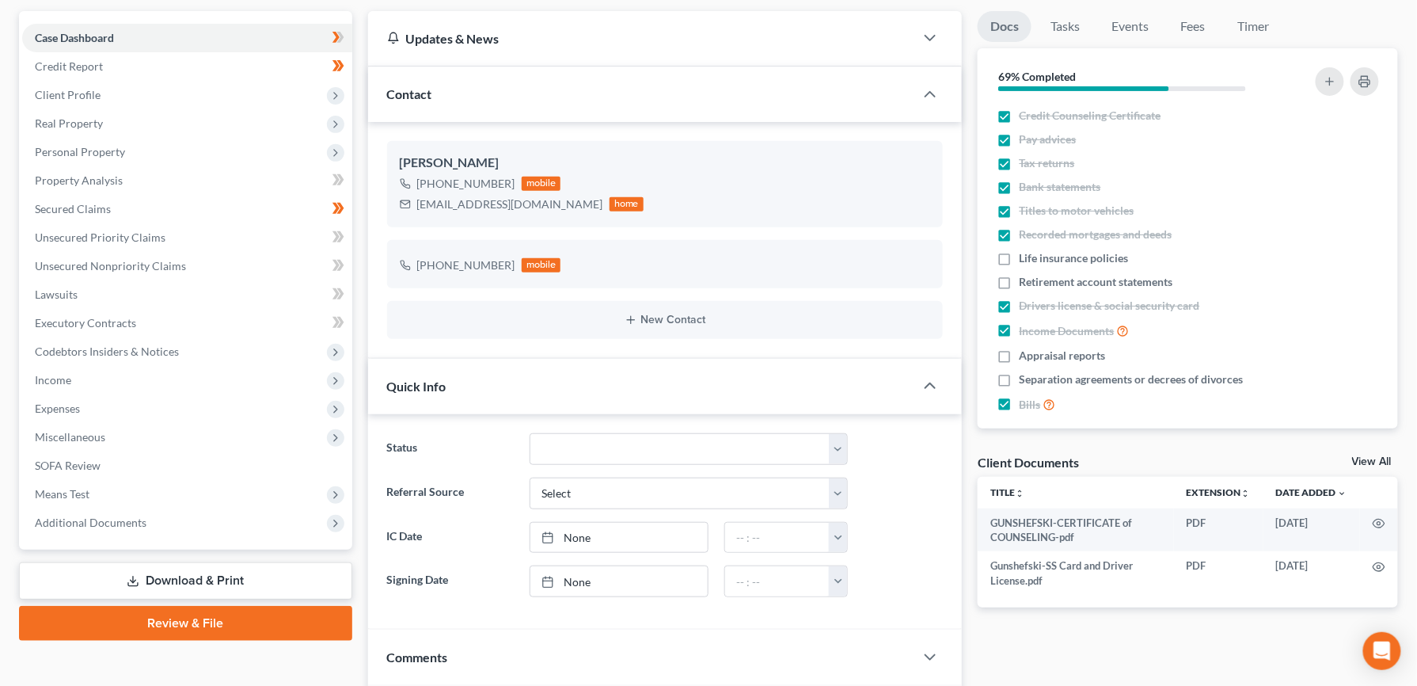
scroll to position [149, 0]
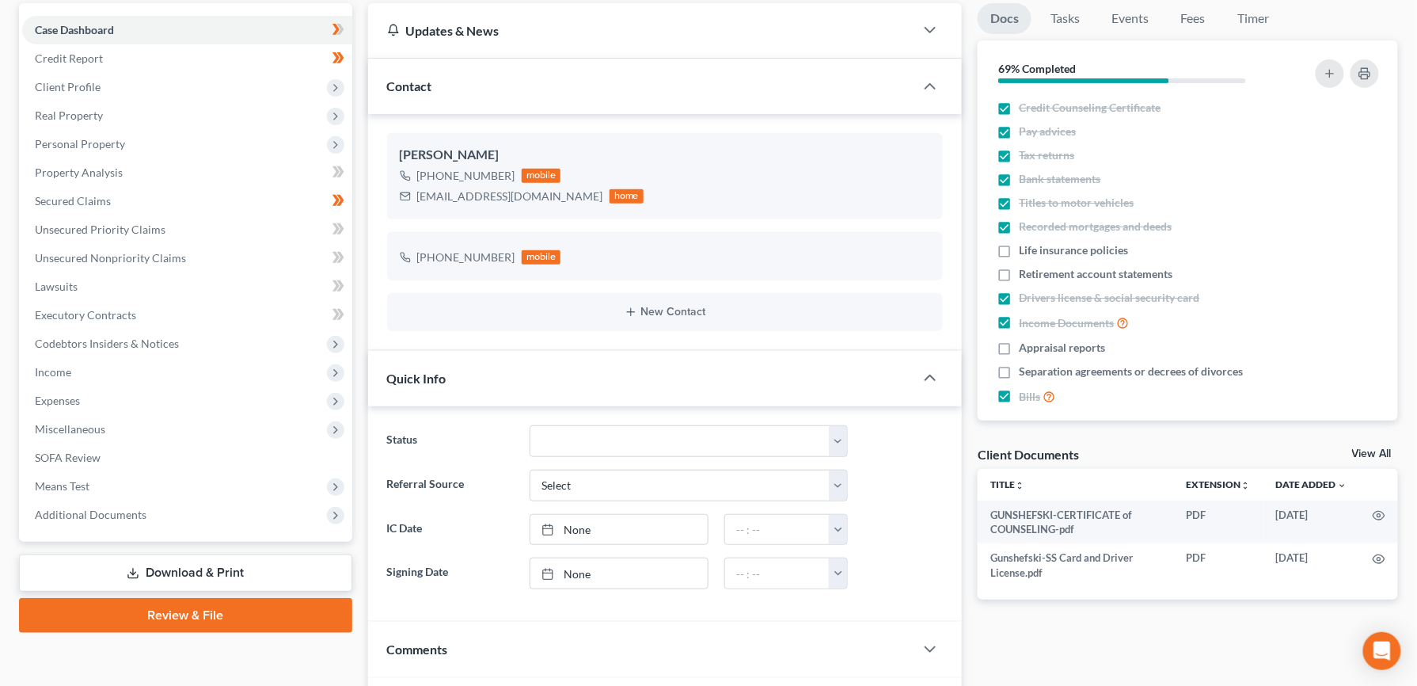
click at [260, 575] on link "Download & Print" at bounding box center [185, 572] width 333 height 37
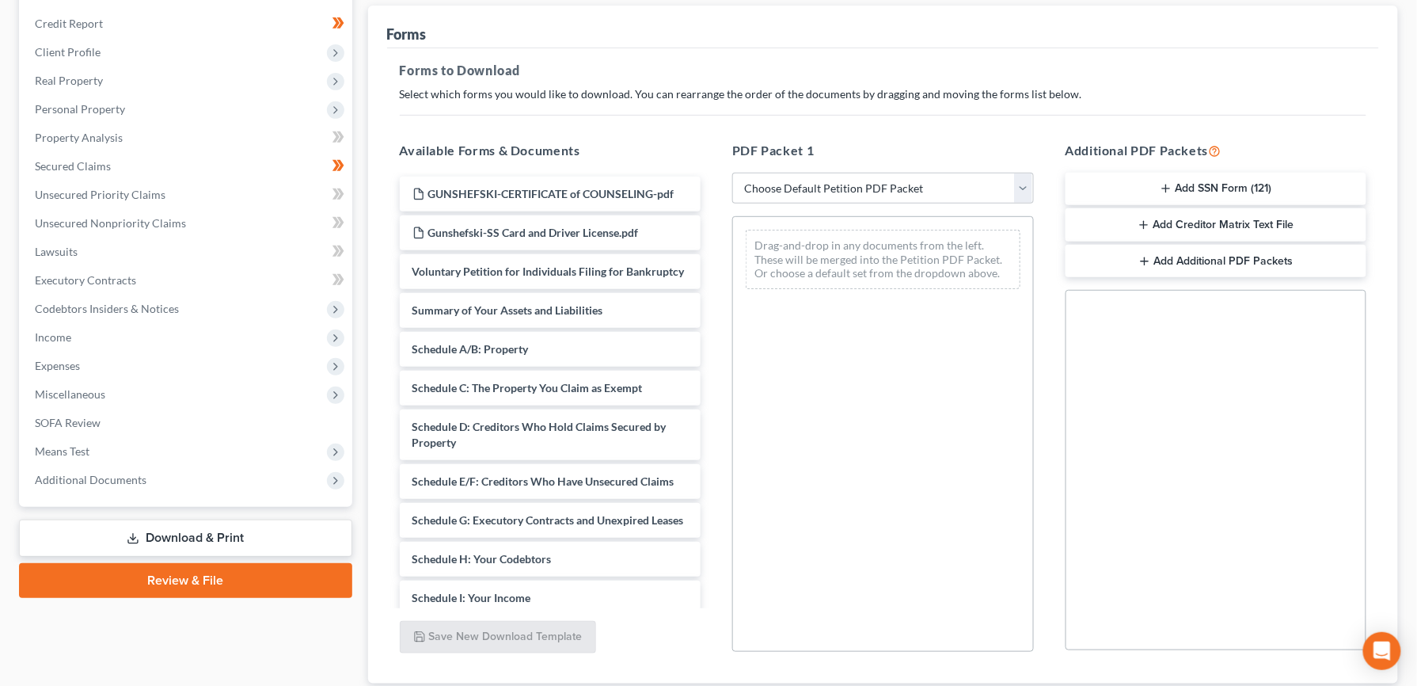
scroll to position [206, 0]
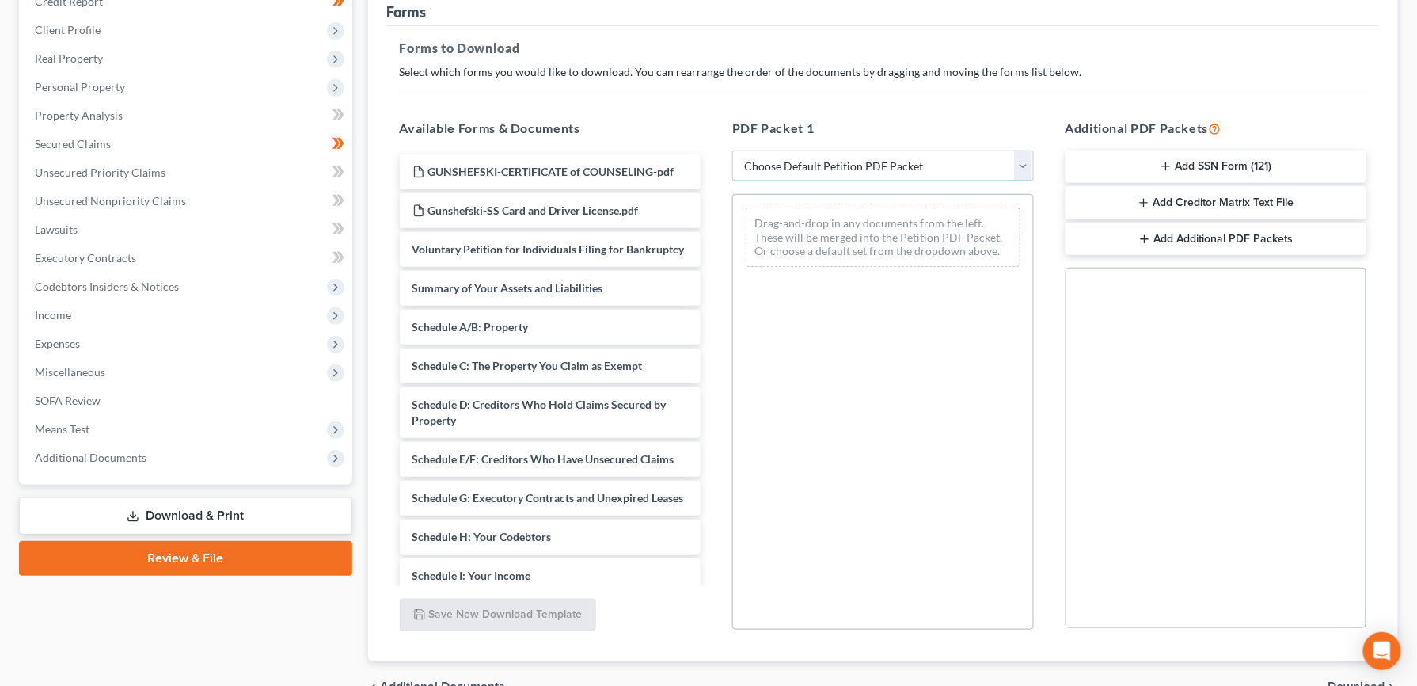
click at [1020, 168] on select "Choose Default Petition PDF Packet Complete Bankruptcy Petition (all forms and …" at bounding box center [883, 166] width 302 height 32
click at [732, 150] on select "Choose Default Petition PDF Packet Complete Bankruptcy Petition (all forms and …" at bounding box center [883, 166] width 302 height 32
click at [1024, 166] on select "Choose Default Petition PDF Packet Complete Bankruptcy Petition (all forms and …" at bounding box center [883, 166] width 302 height 32
select select "0"
click at [732, 150] on select "Choose Default Petition PDF Packet Complete Bankruptcy Petition (all forms and …" at bounding box center [883, 166] width 302 height 32
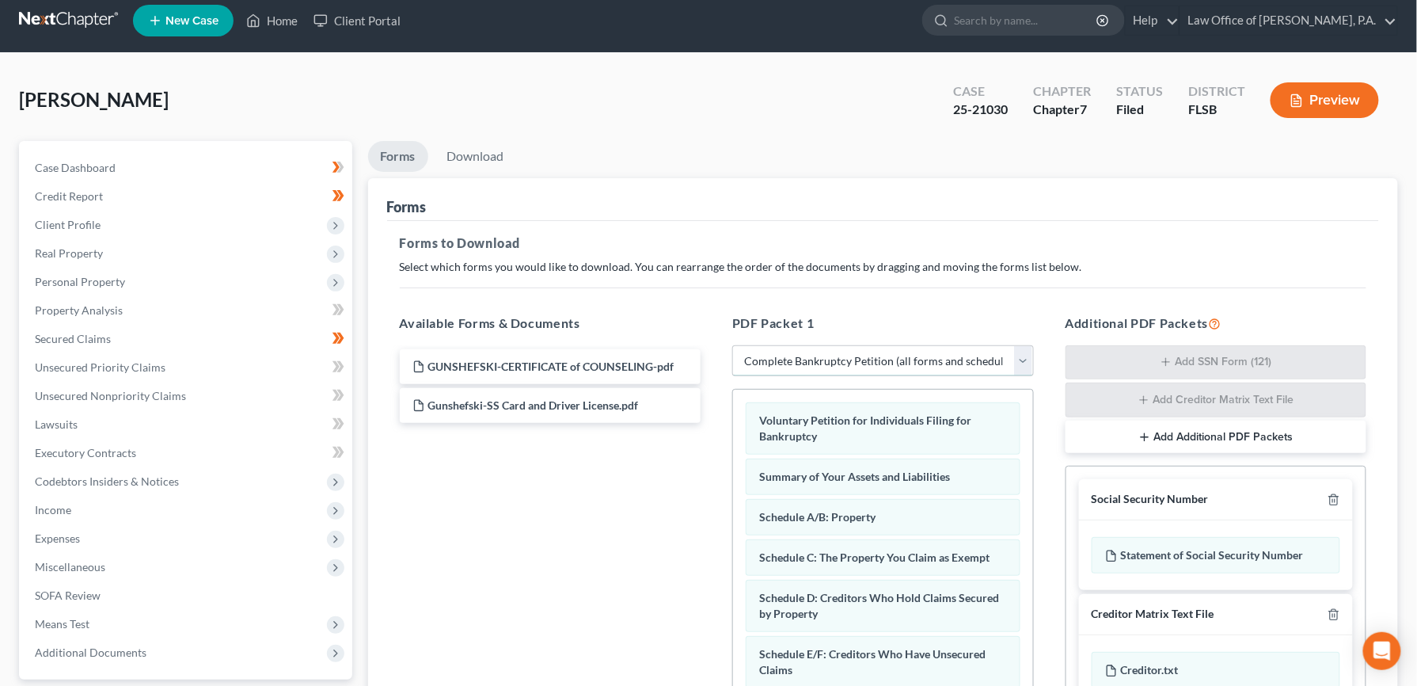
scroll to position [0, 0]
